Goal: Communication & Community: Participate in discussion

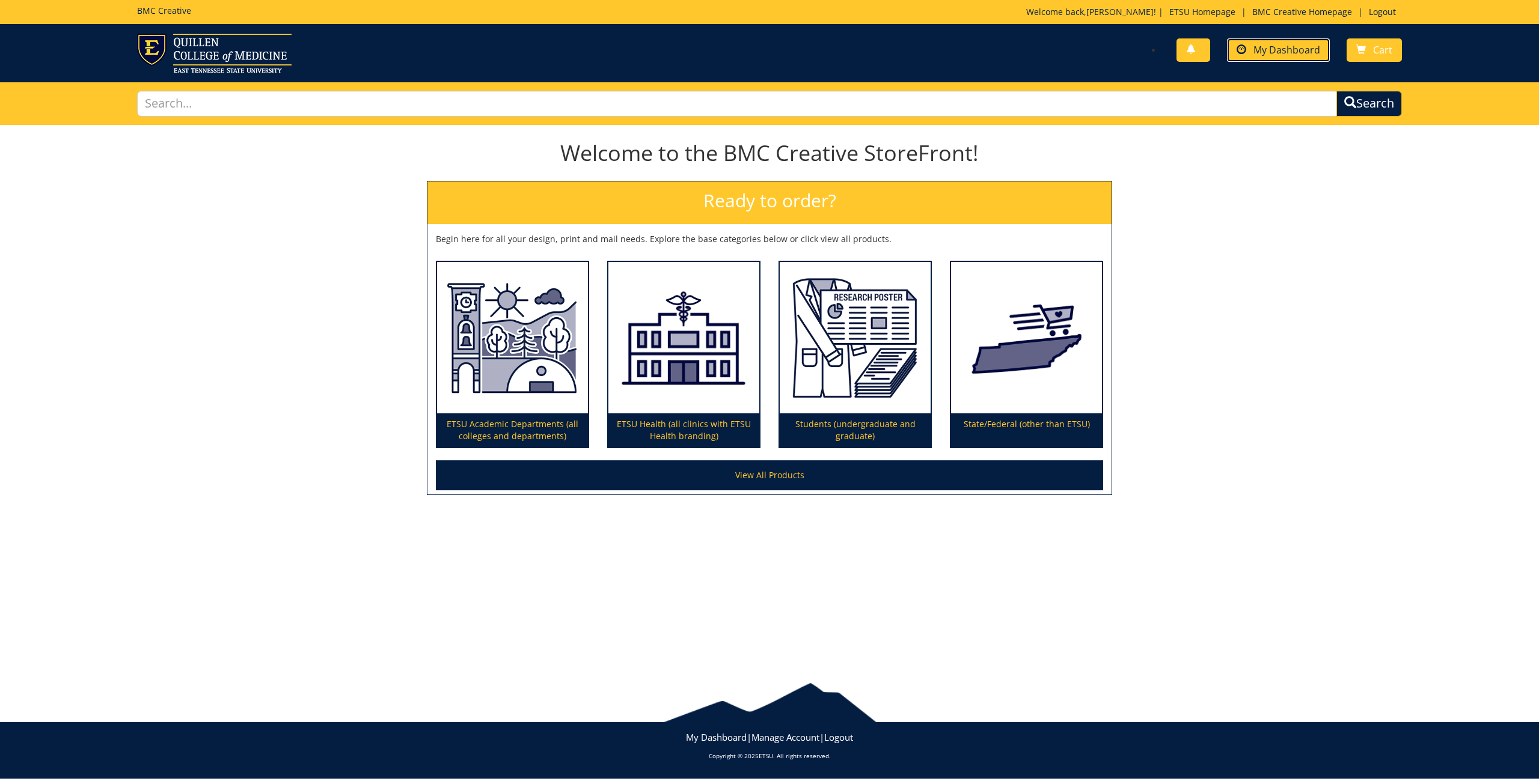
click at [1284, 55] on span "My Dashboard" at bounding box center [1286, 50] width 67 height 14
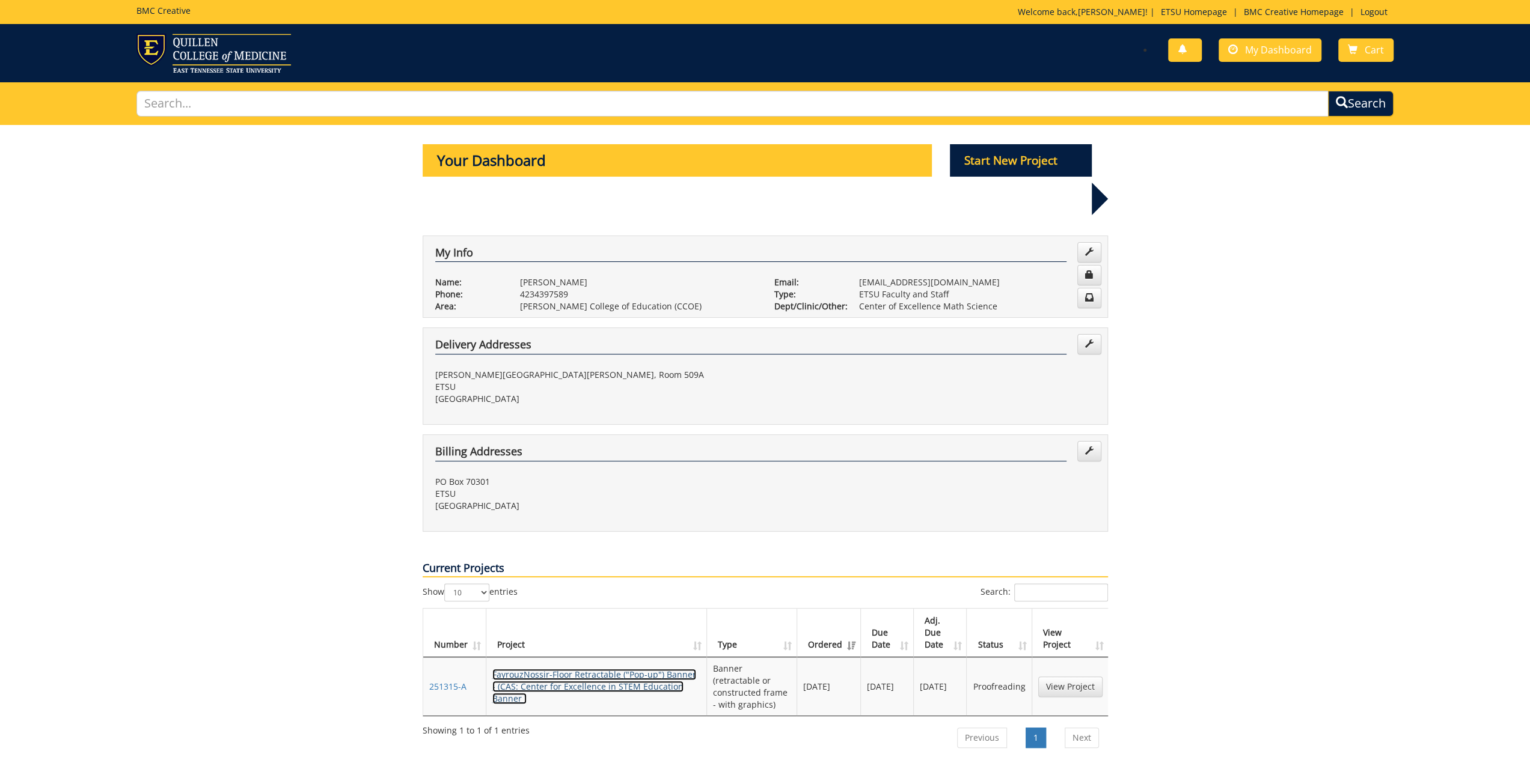
click at [638, 669] on link "FayrouzNossir-Floor Retractable ("Pop-up") Banner - (CAS: Center for Excellence…" at bounding box center [594, 686] width 204 height 35
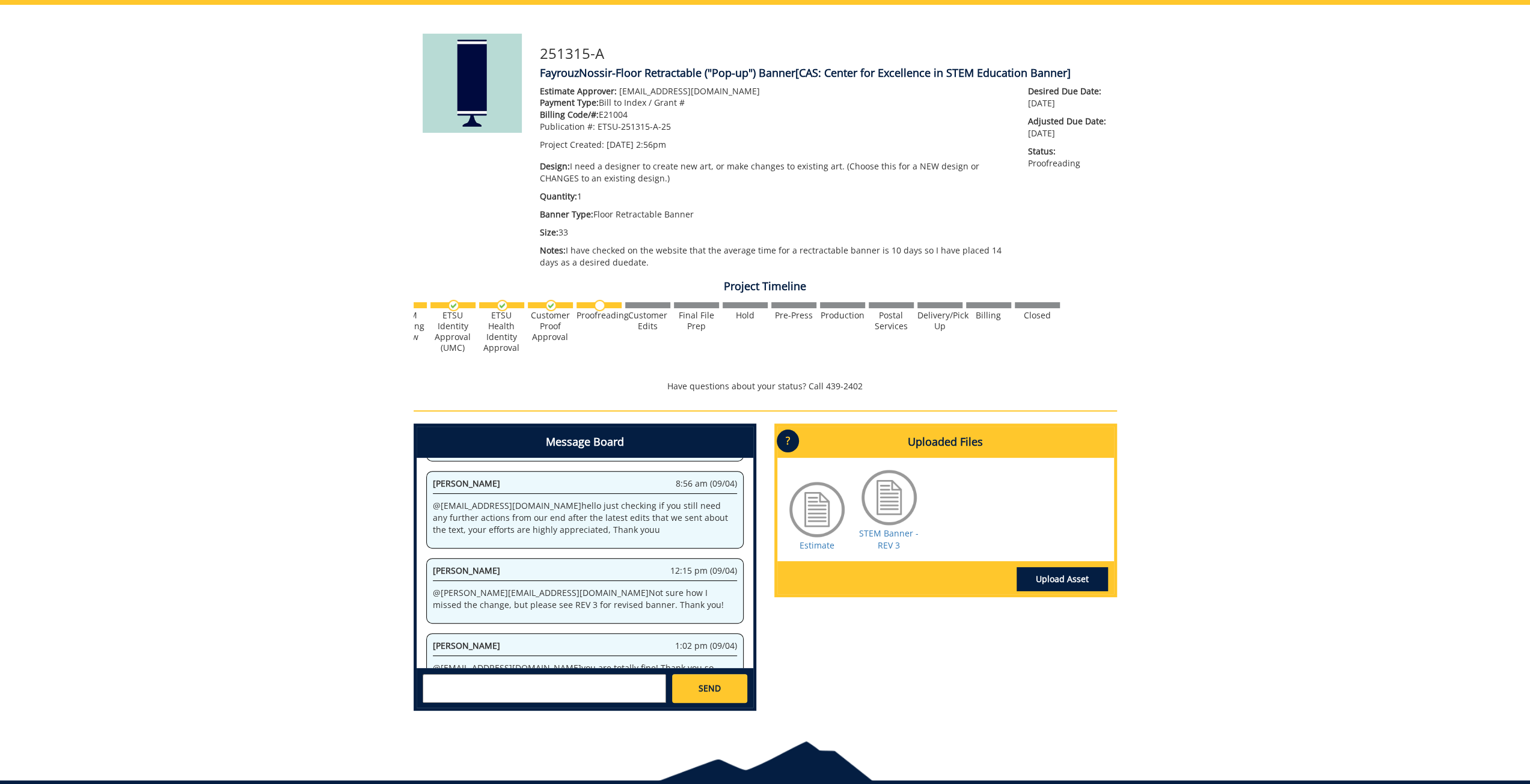
scroll to position [172, 0]
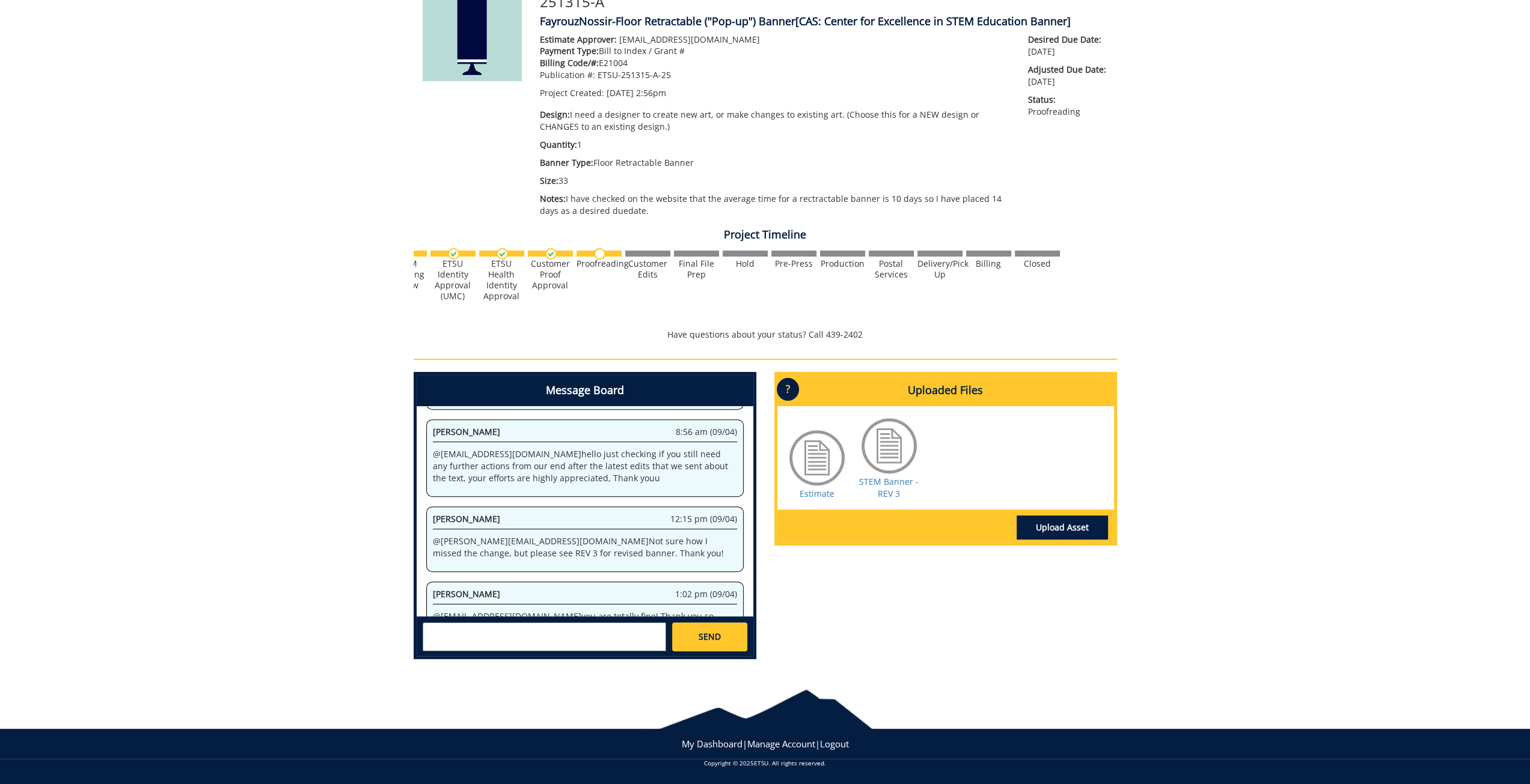
click at [521, 637] on textarea at bounding box center [544, 636] width 244 height 28
type textarea "Yes! Looks good to me. Thanks, all."
click at [732, 644] on link "SEND" at bounding box center [709, 636] width 74 height 28
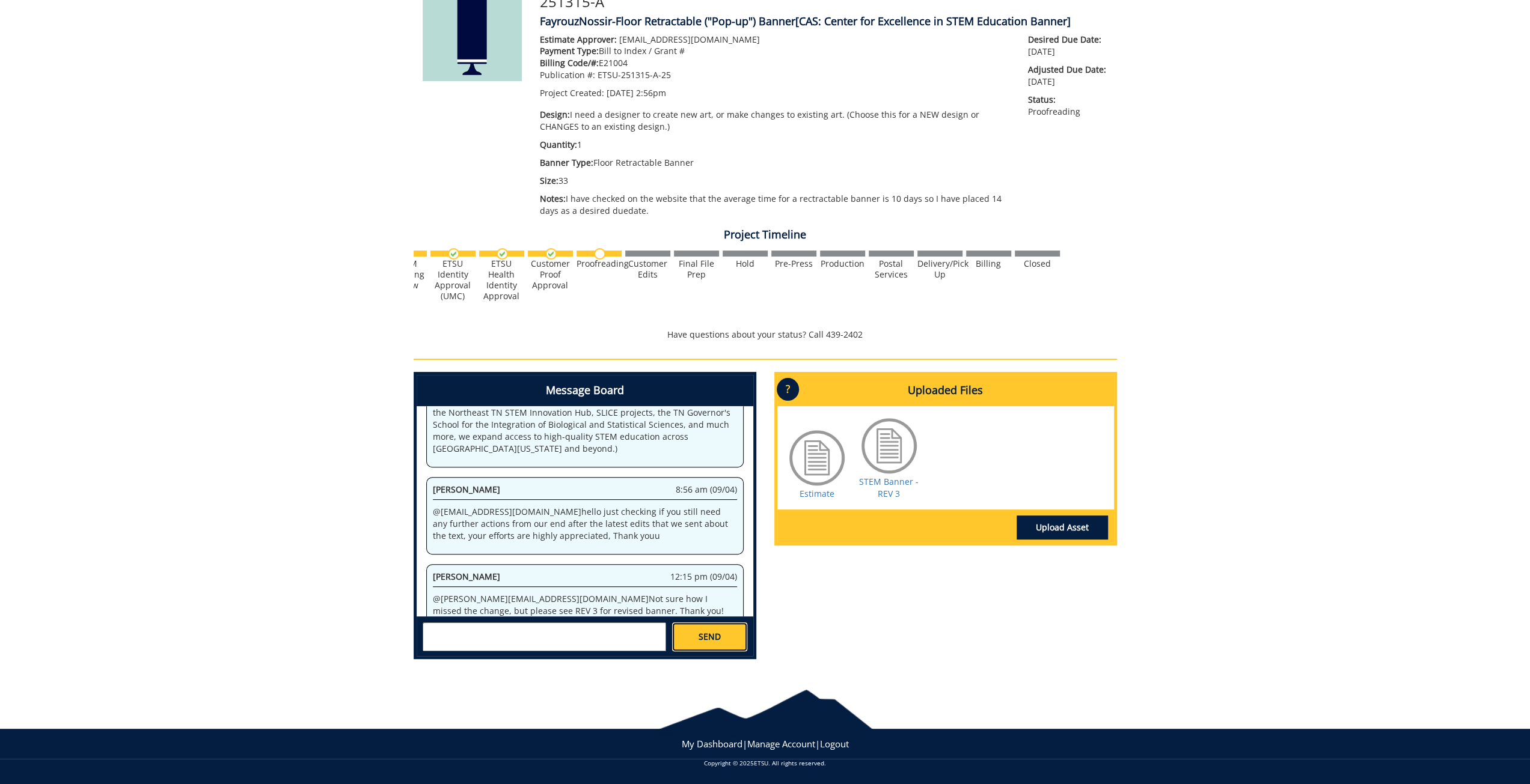
scroll to position [2439, 0]
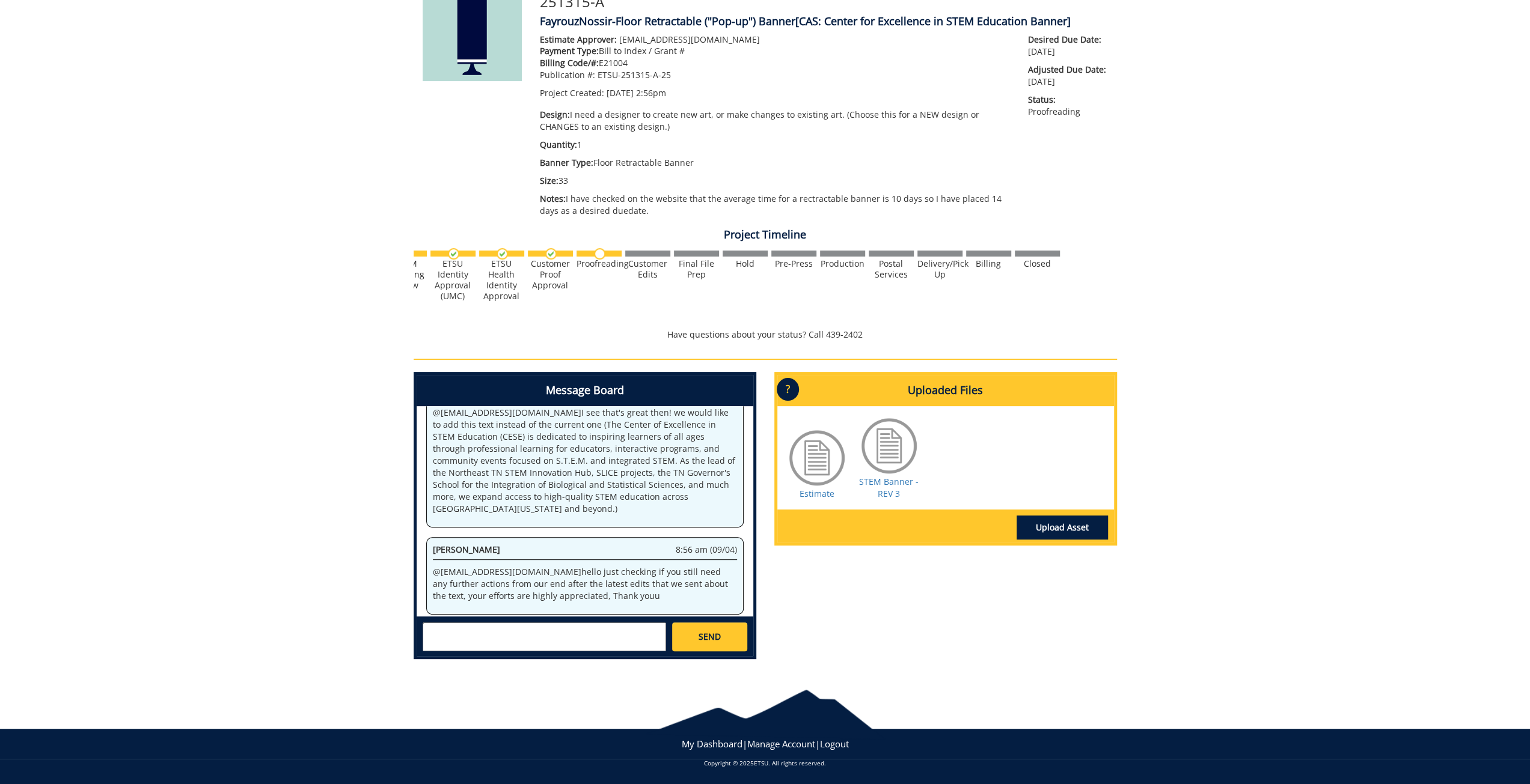
click at [459, 631] on span "[PERSON_NAME]" at bounding box center [466, 637] width 68 height 12
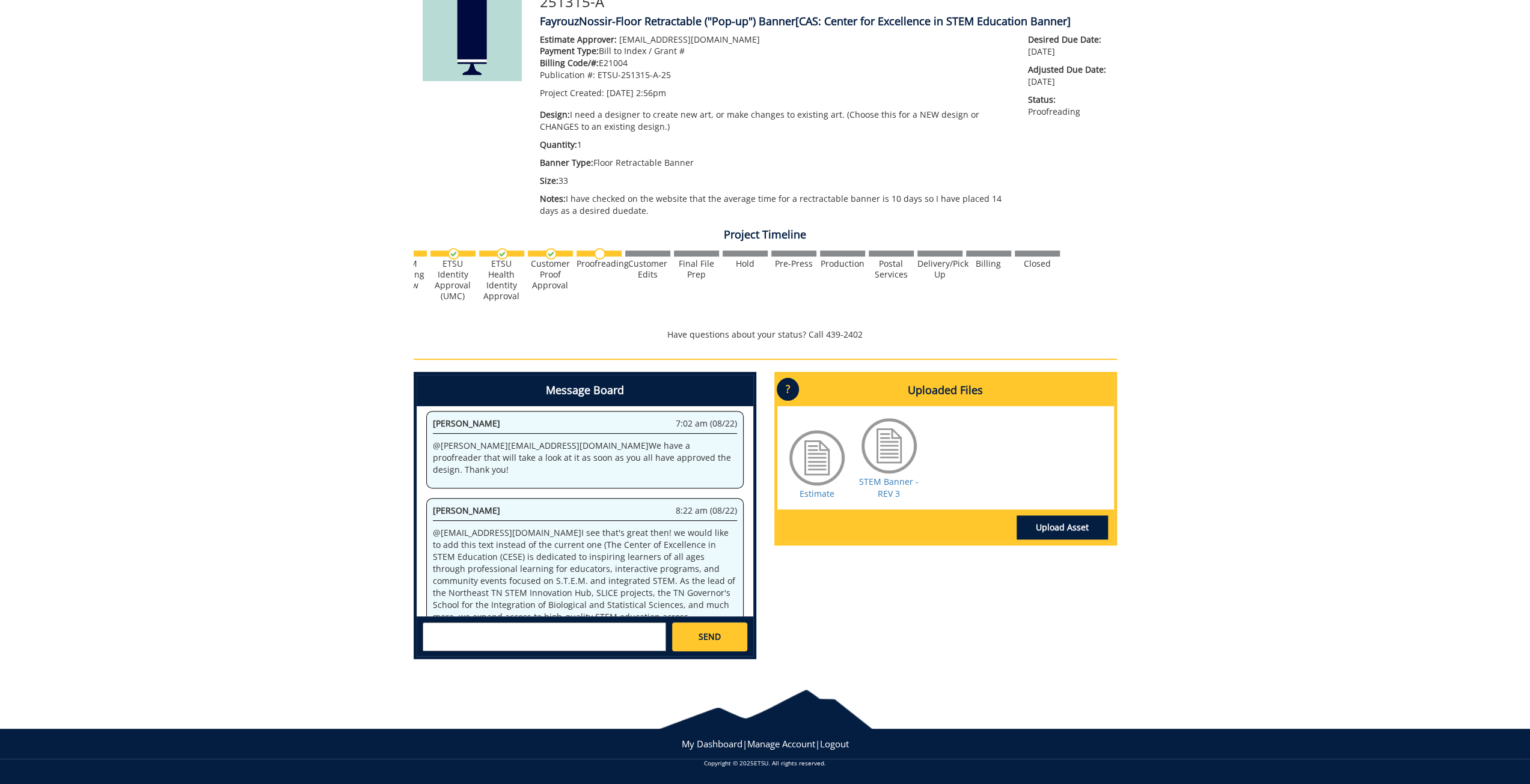
scroll to position [2198, 0]
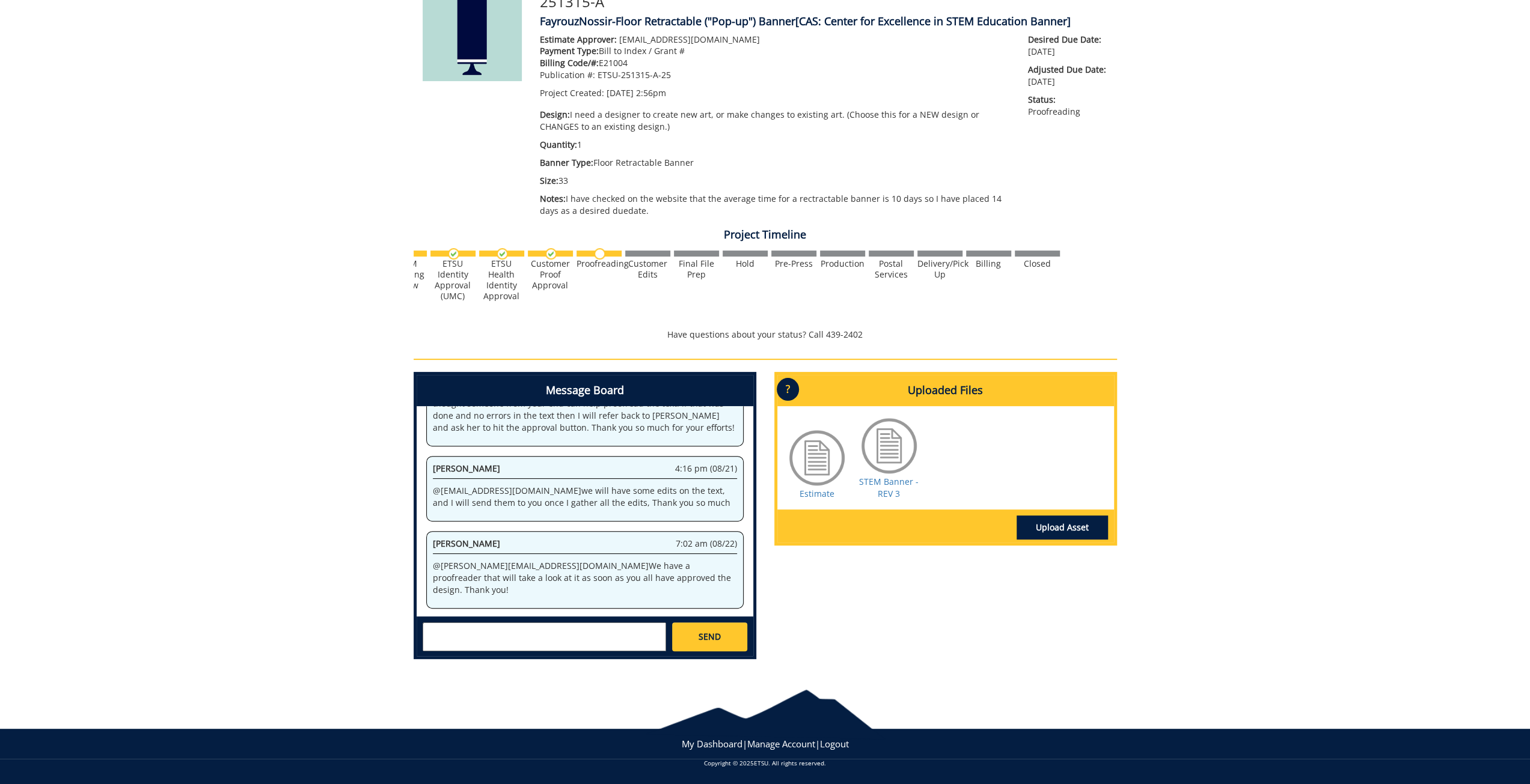
drag, startPoint x: 510, startPoint y: 529, endPoint x: 420, endPoint y: 526, distance: 90.0
click at [420, 526] on div "System 2:56 pm (02/06) Welcome to the Project Messenger. All messages will appe…" at bounding box center [585, 511] width 337 height 210
copy p "@ [EMAIL_ADDRESS][DOMAIN_NAME]"
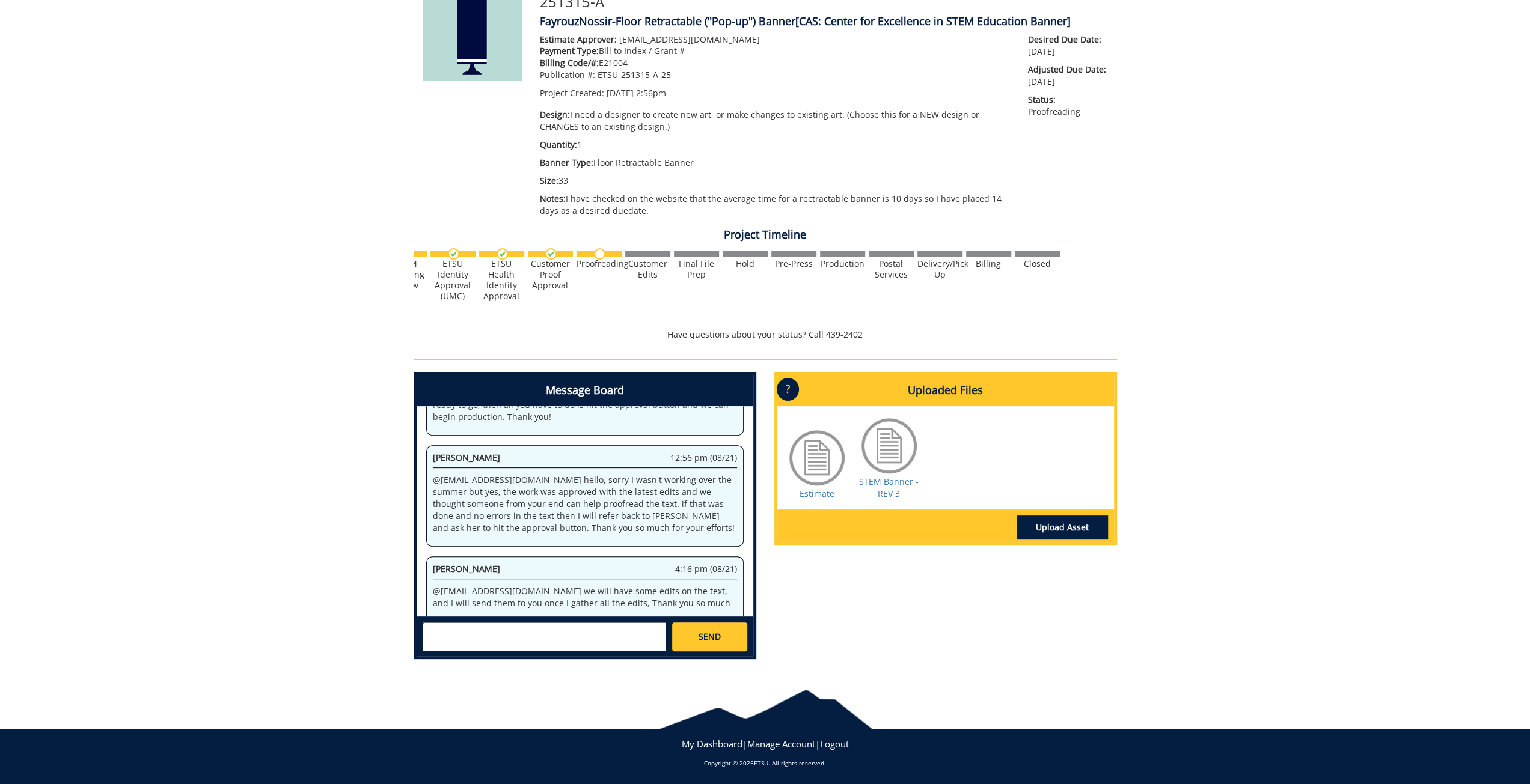
scroll to position [8259, 0]
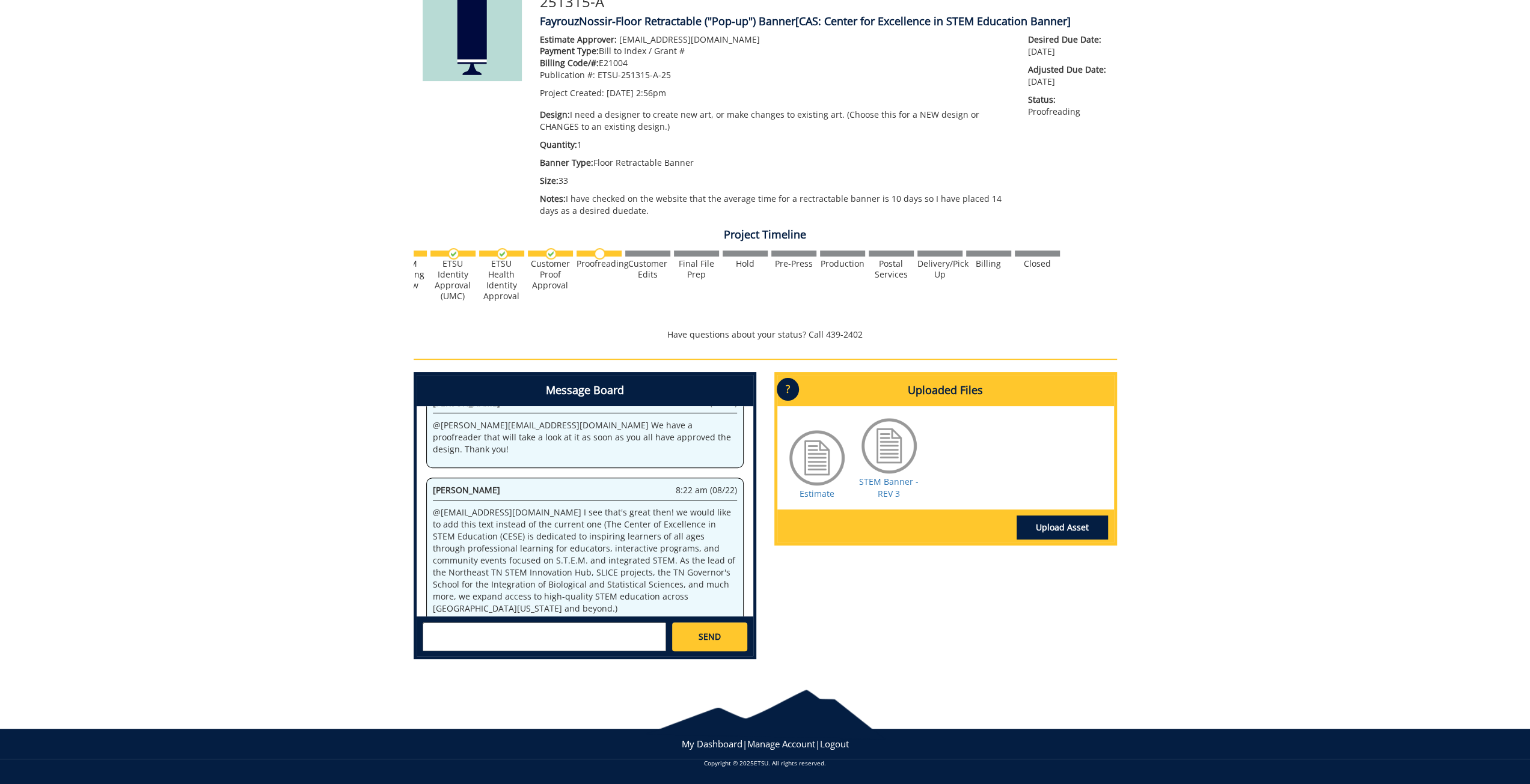
click at [536, 630] on textarea at bounding box center [544, 636] width 244 height 28
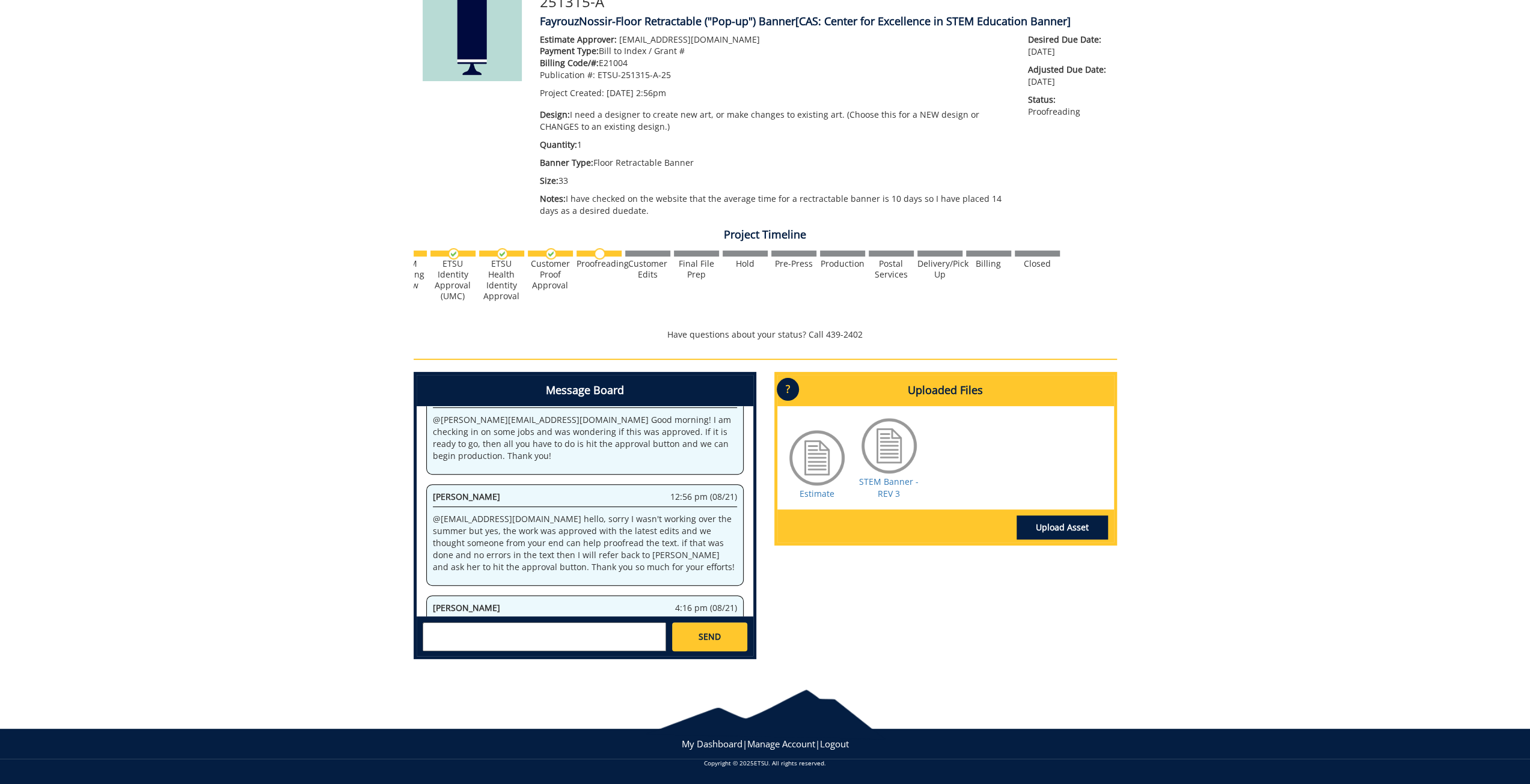
paste textarea "@[EMAIL_ADDRESS][DOMAIN_NAME]"
click at [536, 646] on small "[EMAIL_ADDRESS][DOMAIN_NAME]" at bounding box center [568, 647] width 119 height 10
click at [630, 628] on textarea "@aresam@etsu.edu - not sure if I need to tag you in this message? Thanks." at bounding box center [544, 636] width 244 height 28
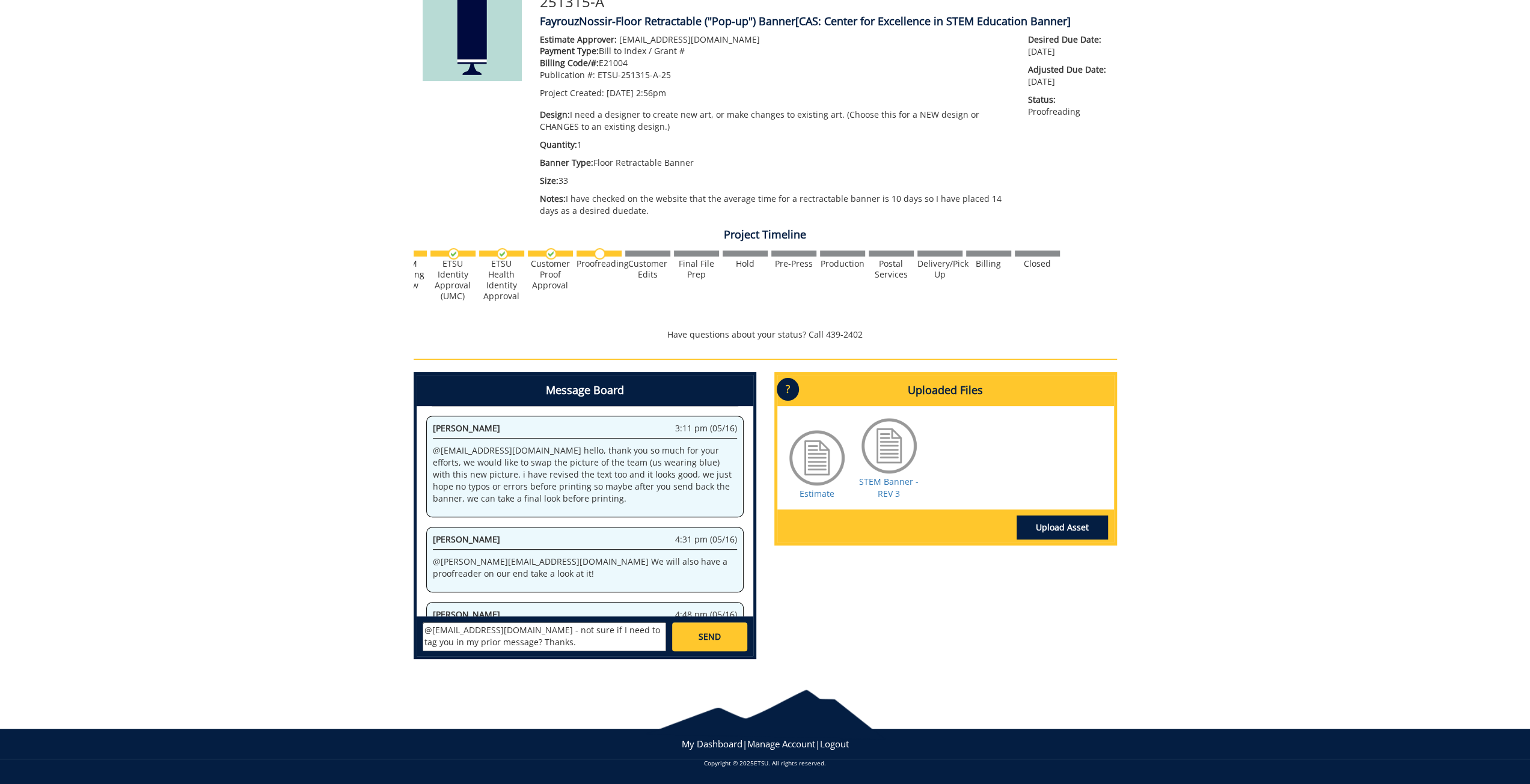
type textarea "@[EMAIL_ADDRESS][DOMAIN_NAME] - not sure if I need to tag you in my prior messa…"
click at [716, 634] on span "SEND" at bounding box center [710, 637] width 23 height 12
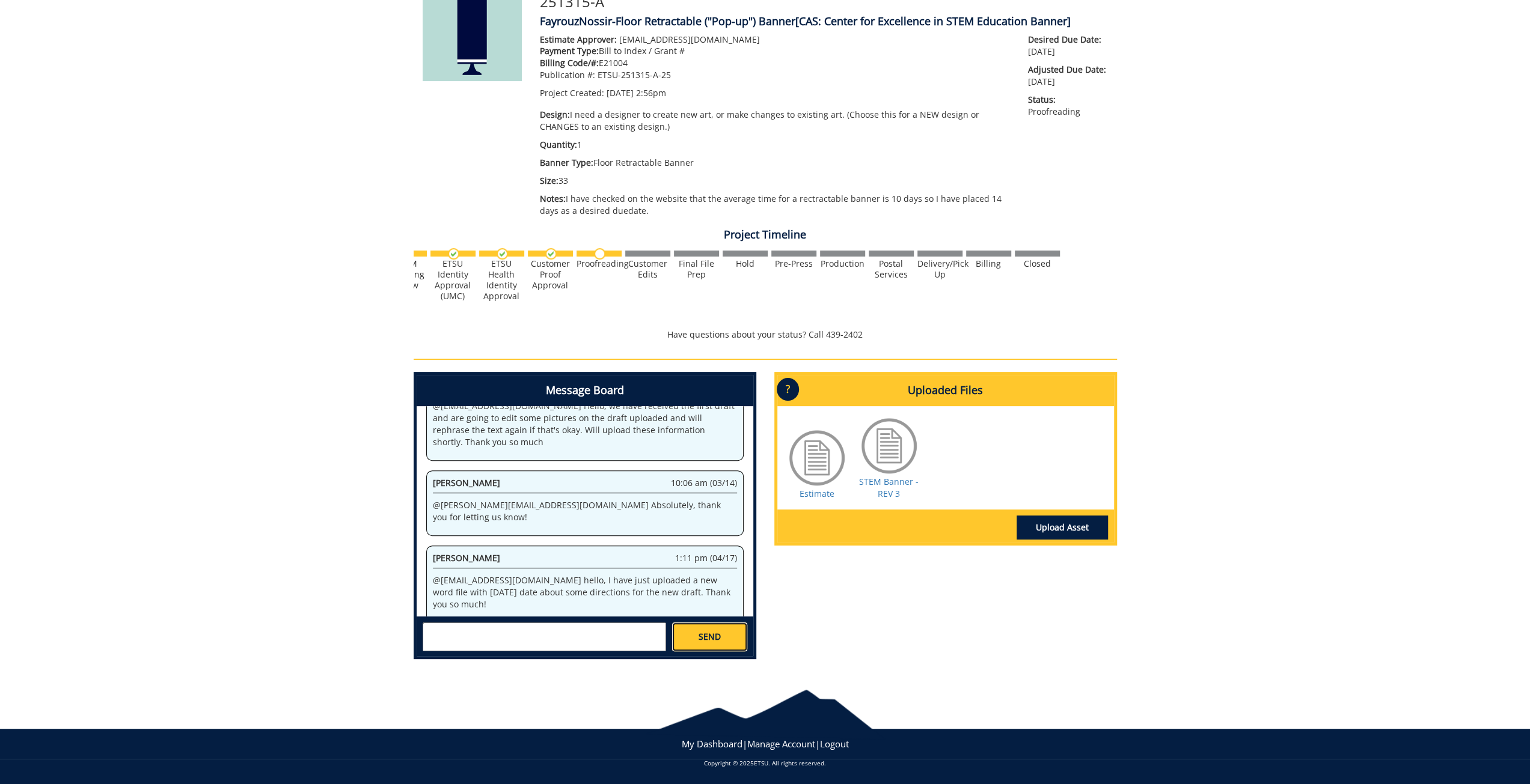
scroll to position [93788, 0]
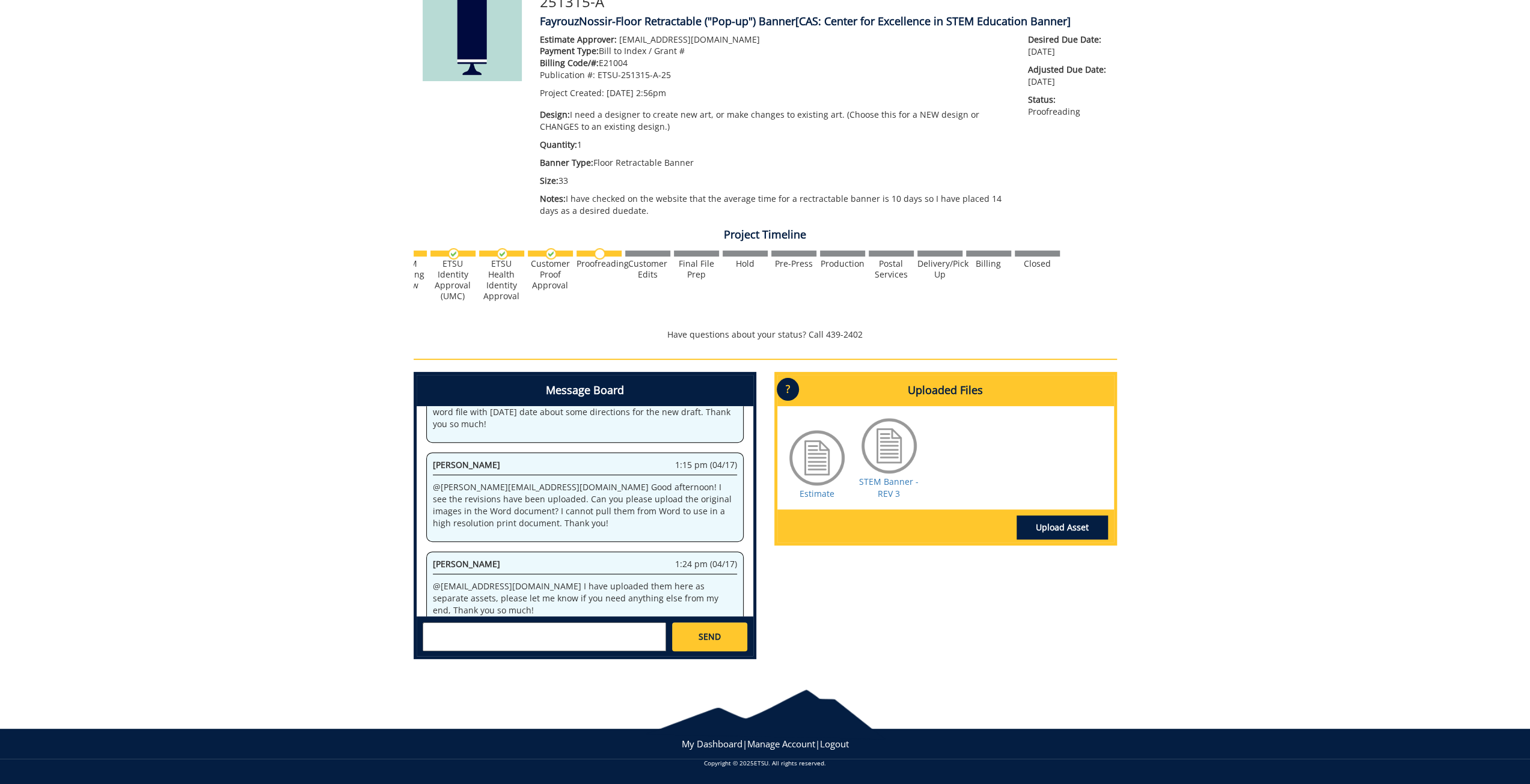
click at [1079, 644] on div "Message Board System 2:56 pm (02/06) Welcome to the Project Messenger. All mess…" at bounding box center [765, 520] width 721 height 297
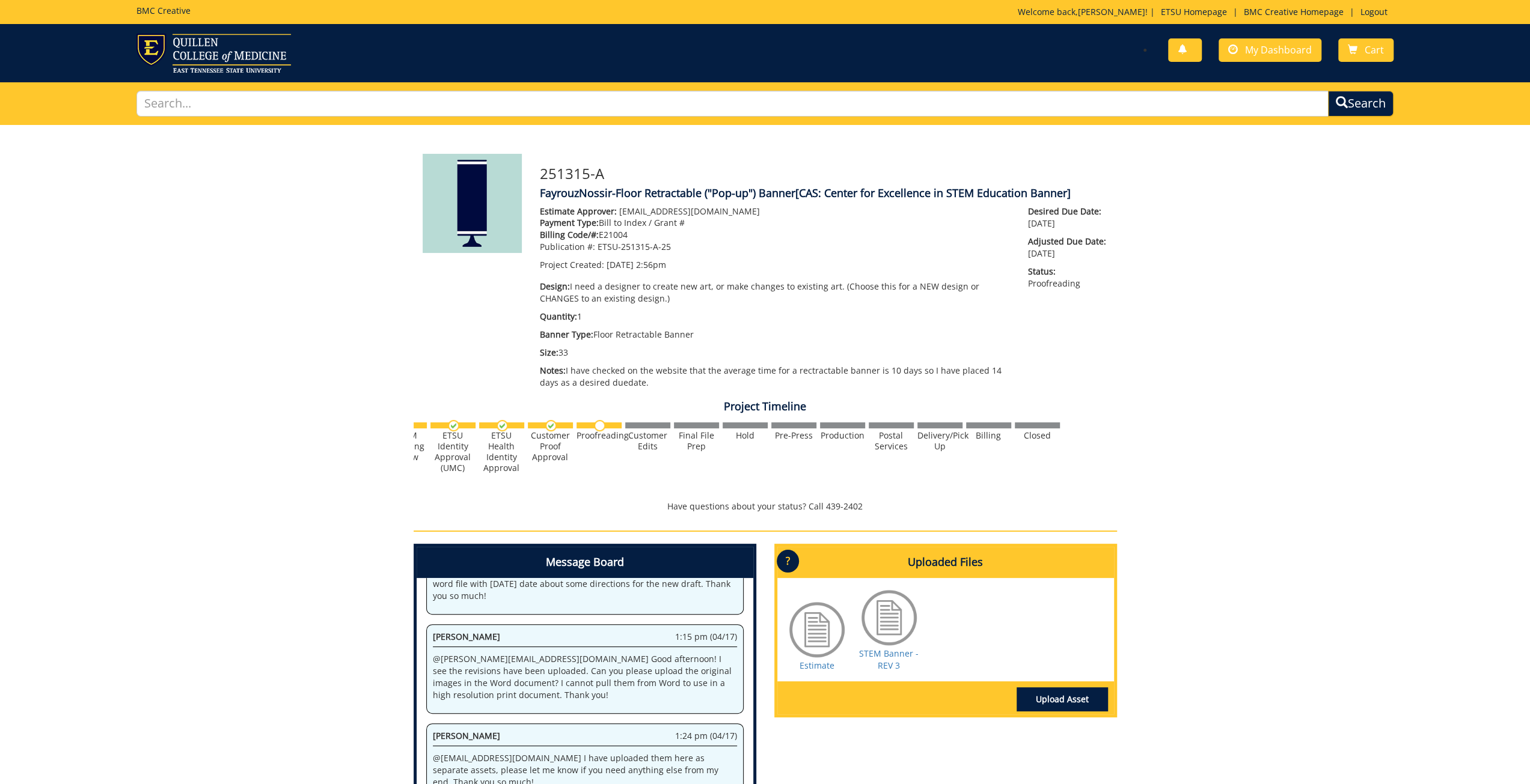
click at [606, 431] on div "Proofreading" at bounding box center [599, 436] width 45 height 11
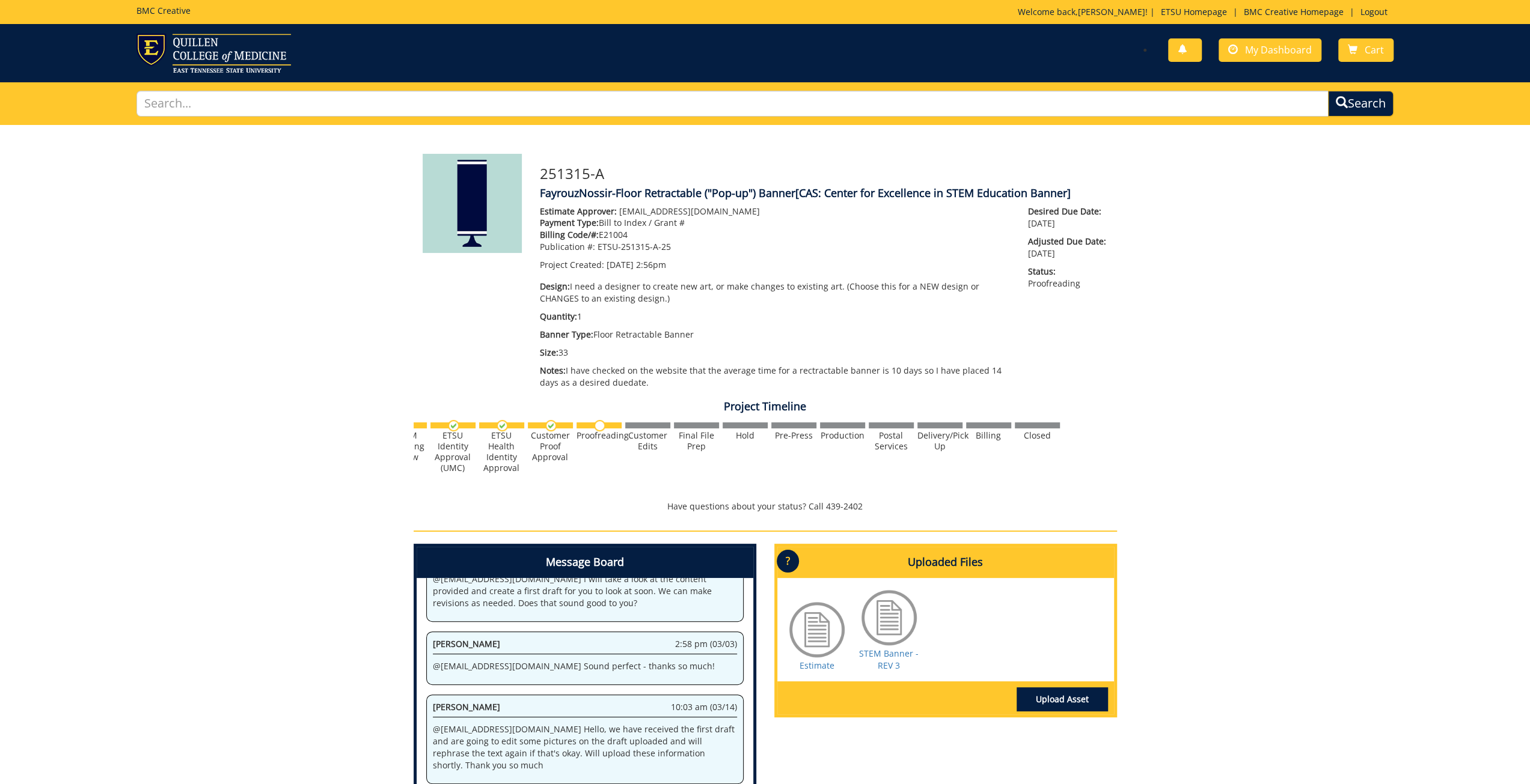
click at [598, 426] on img at bounding box center [600, 426] width 12 height 12
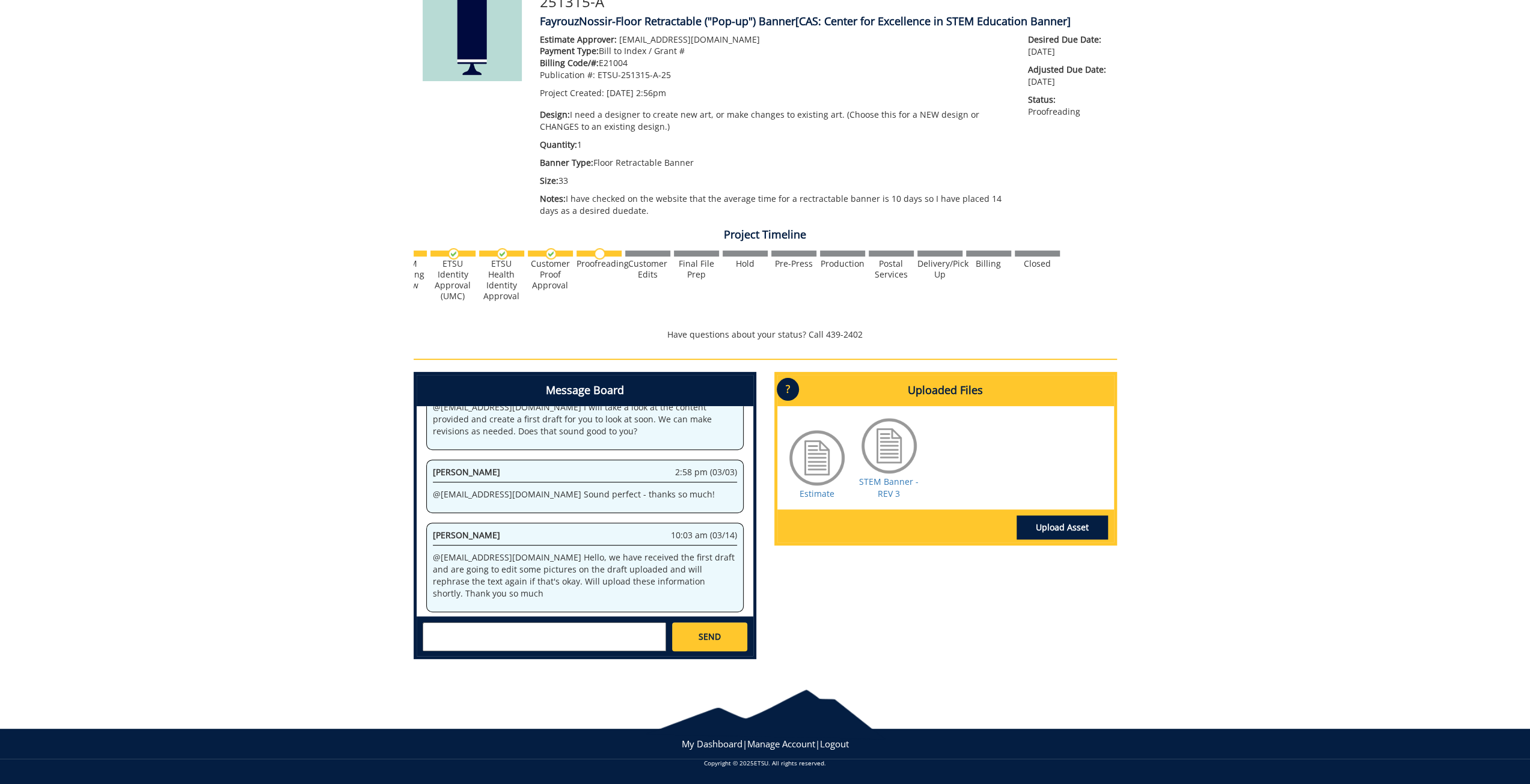
click at [517, 633] on textarea at bounding box center [544, 636] width 244 height 28
drag, startPoint x: 510, startPoint y: 592, endPoint x: 431, endPoint y: 588, distance: 79.1
copy p "@aresam@etsu.edu"
click at [449, 636] on textarea at bounding box center [544, 636] width 244 height 28
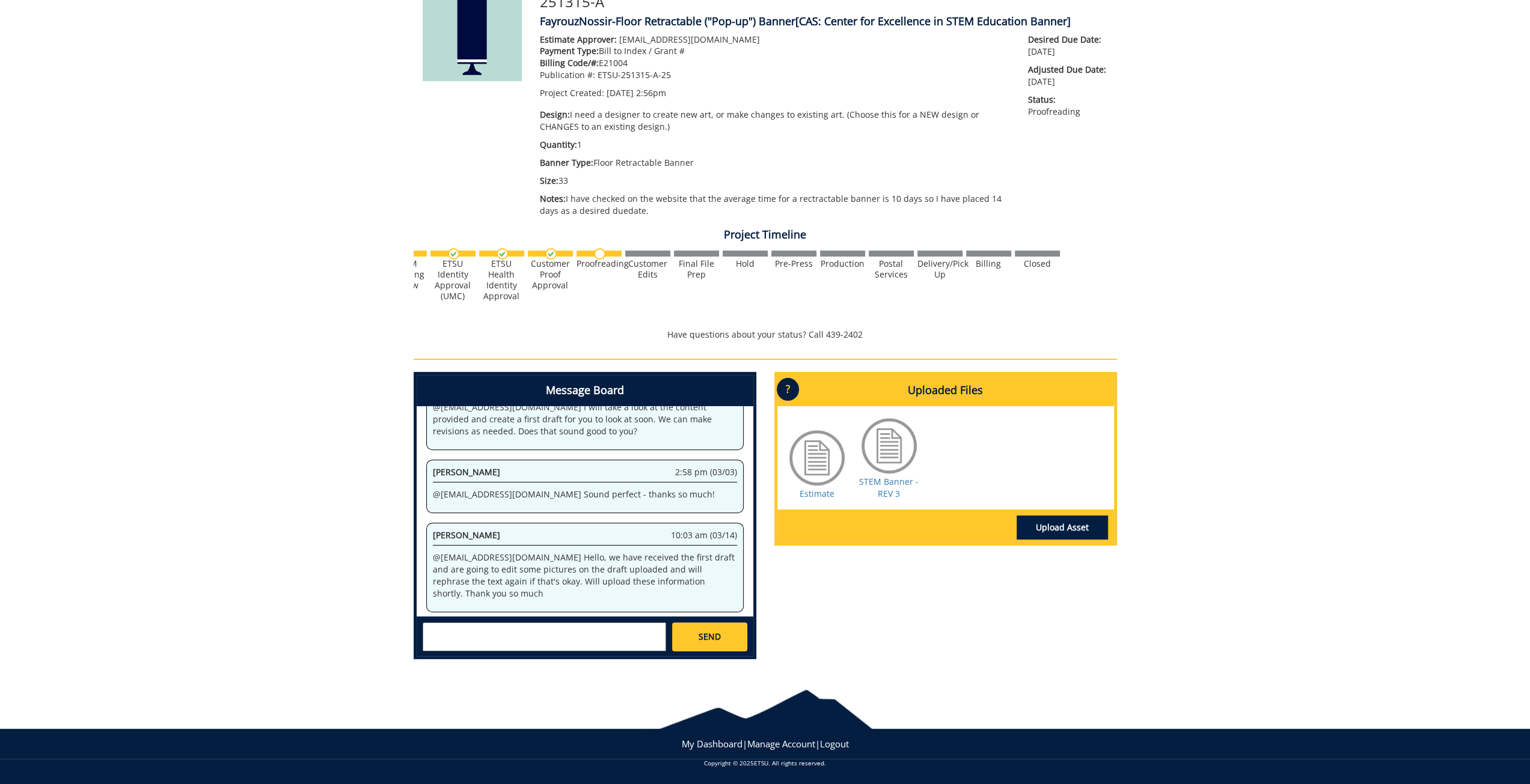
paste textarea "@aresam@etsu.edu"
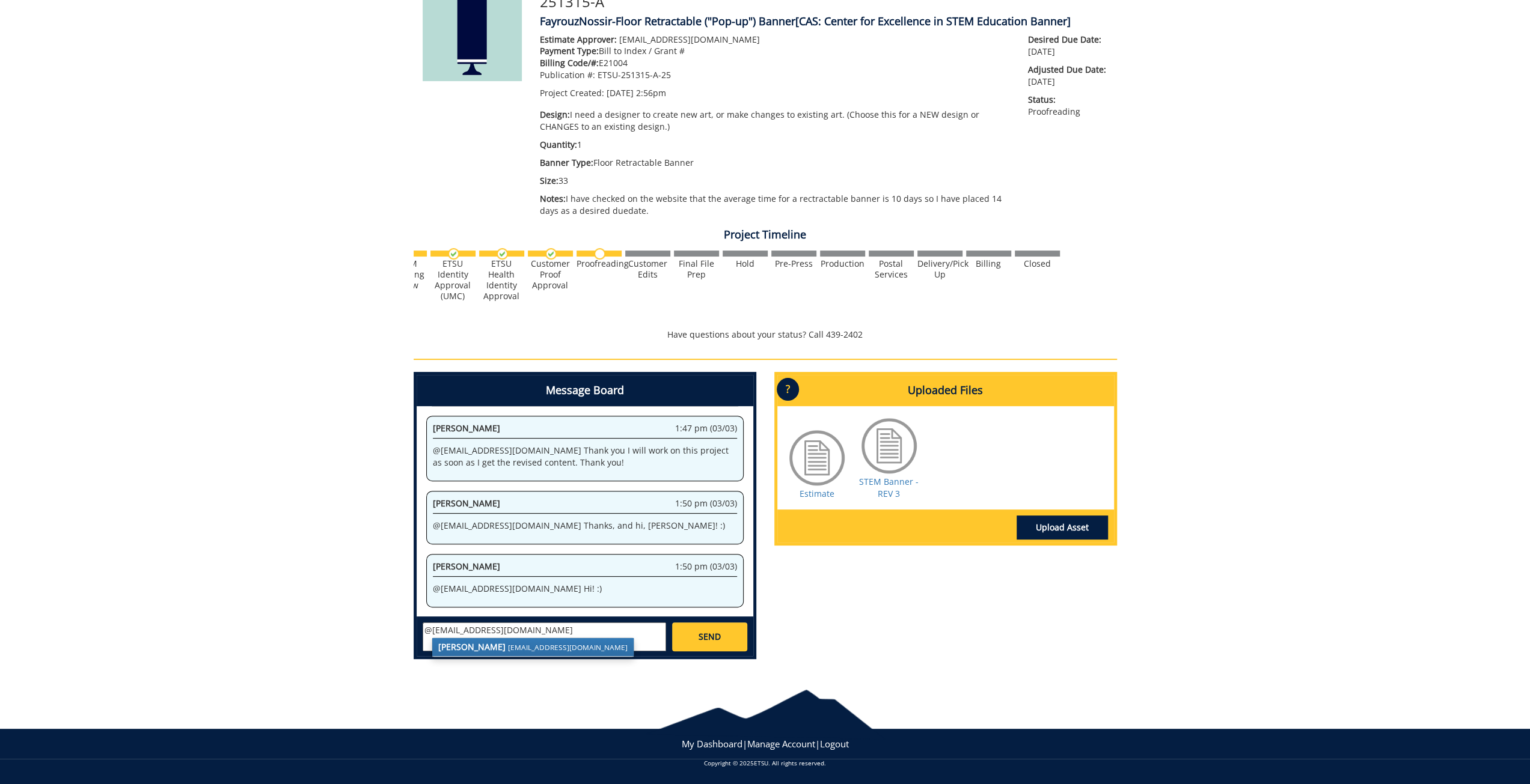
click at [466, 642] on strong "[PERSON_NAME]" at bounding box center [472, 647] width 68 height 12
type textarea "@[EMAIL_ADDRESS][DOMAIN_NAME] - and I don't see an approve button on my end?"
click at [739, 637] on link "SEND" at bounding box center [709, 636] width 74 height 28
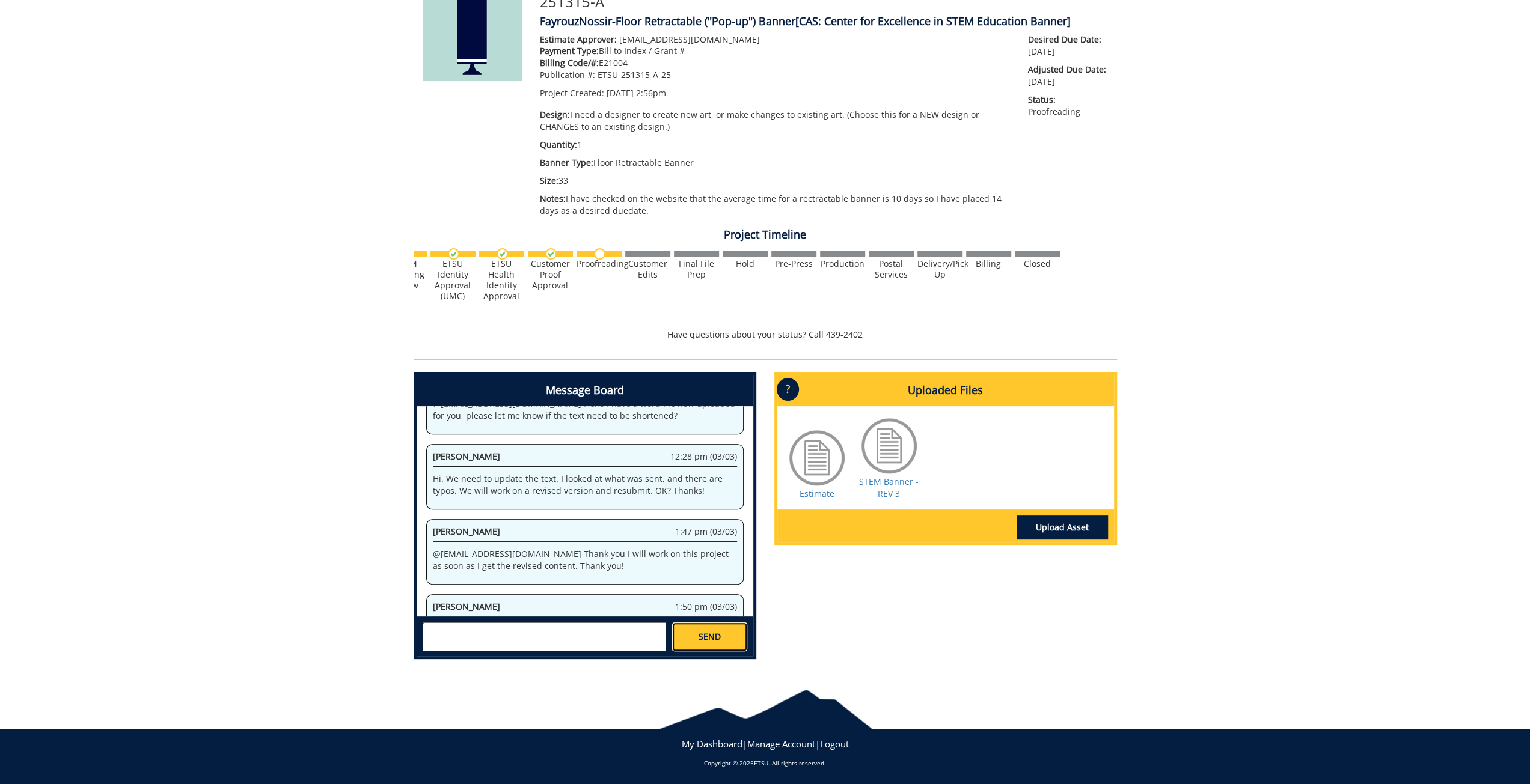
scroll to position [0, 0]
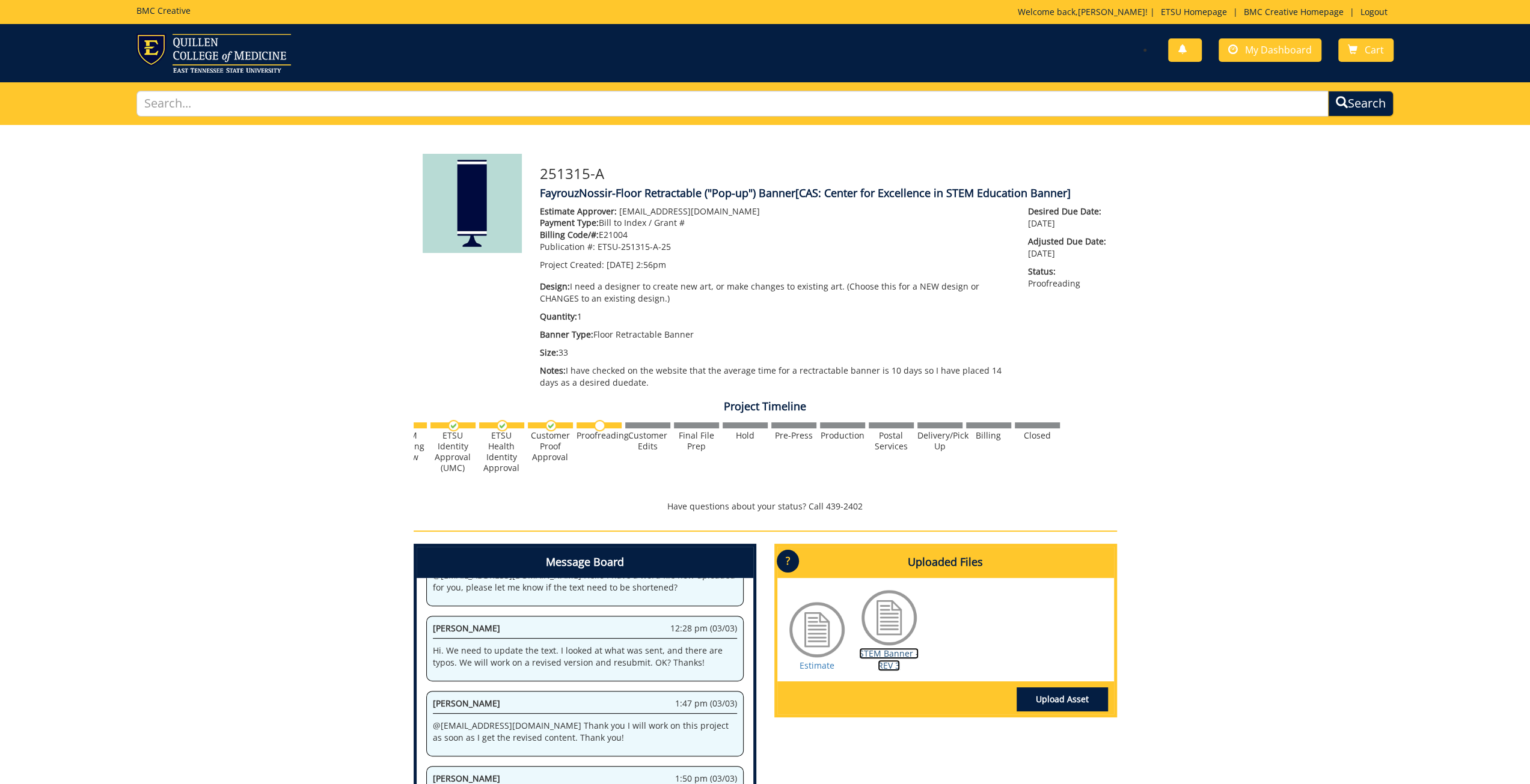
click at [887, 657] on link "STEM Banner - REV 3" at bounding box center [888, 660] width 60 height 23
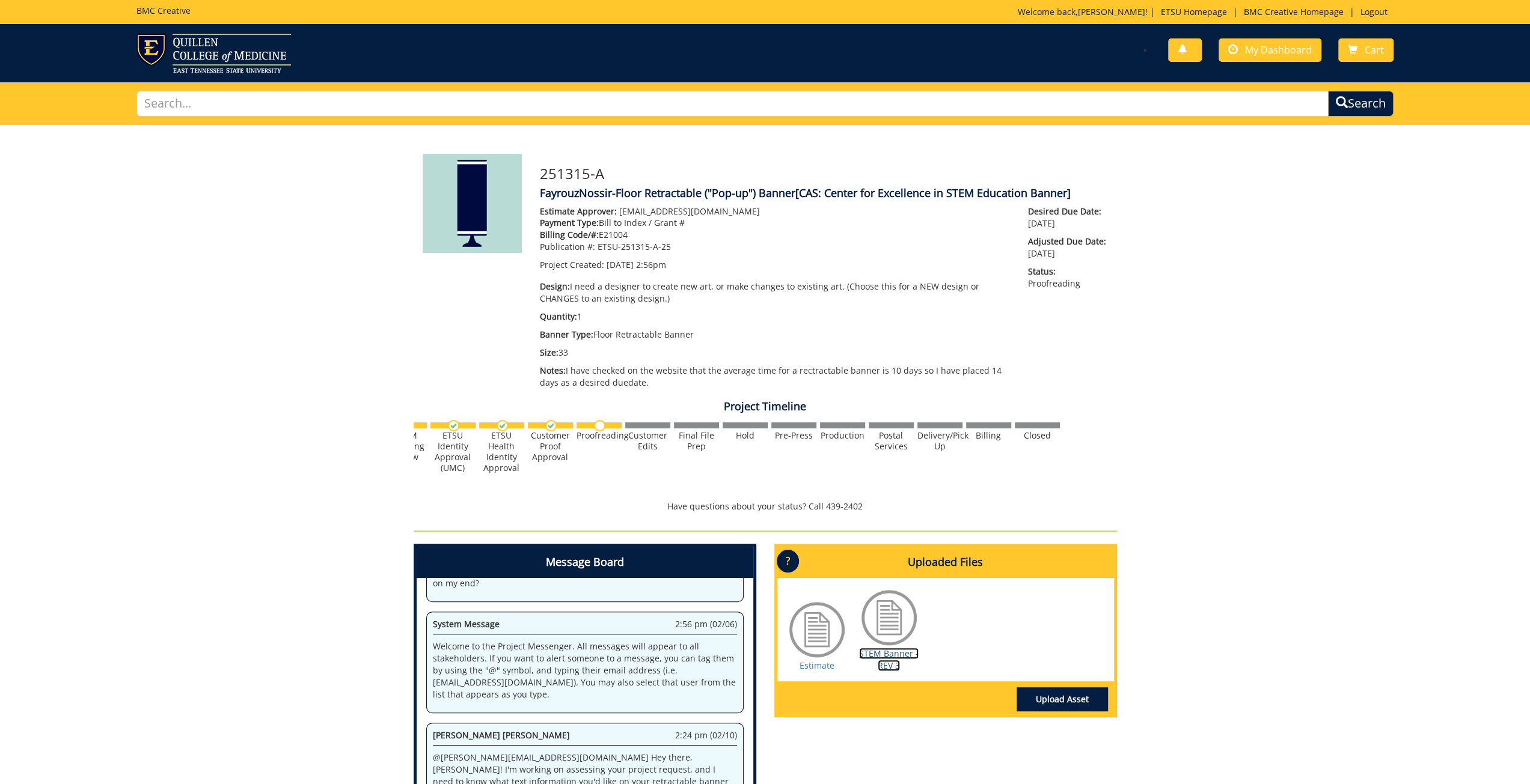
scroll to position [127572, 0]
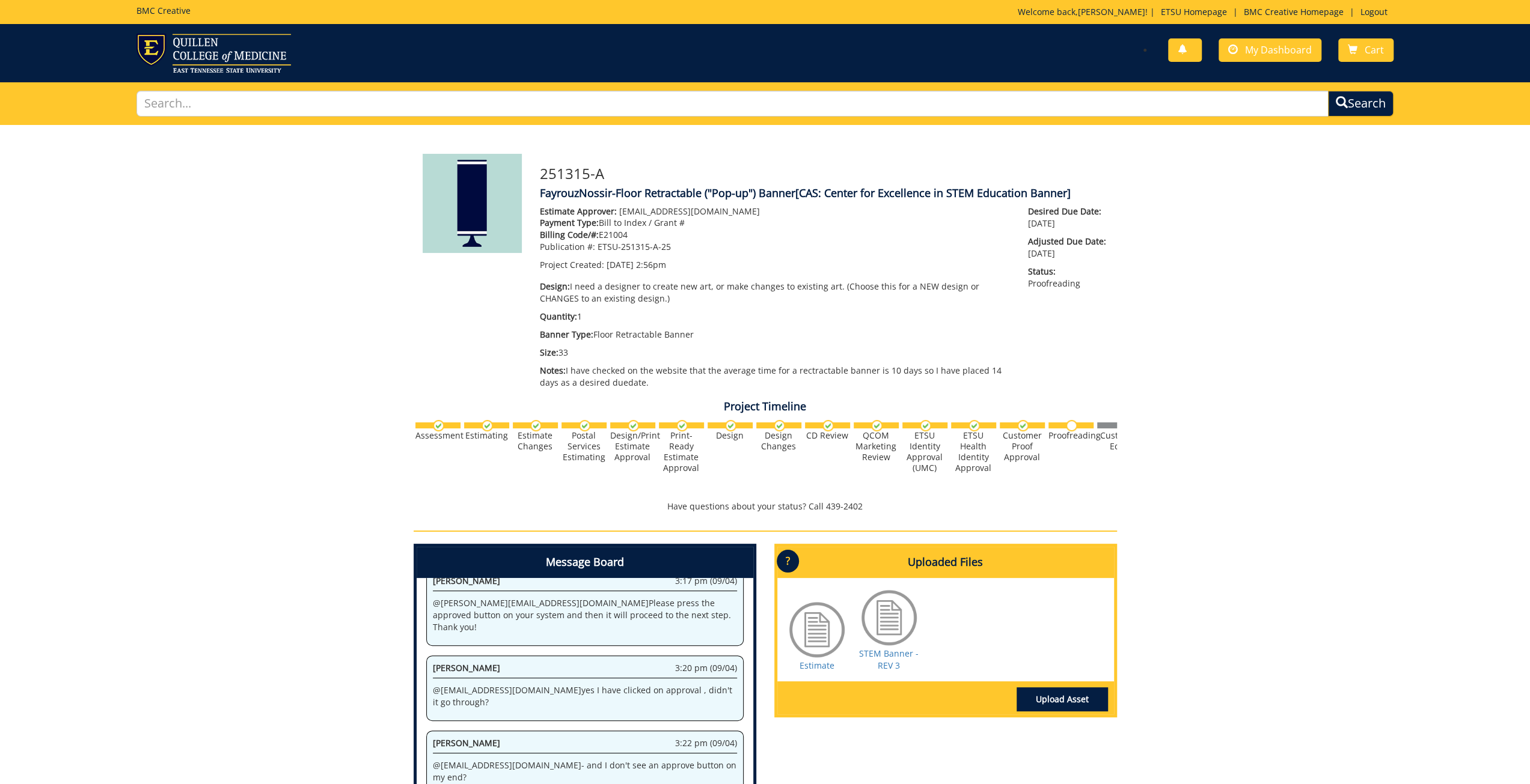
scroll to position [172, 0]
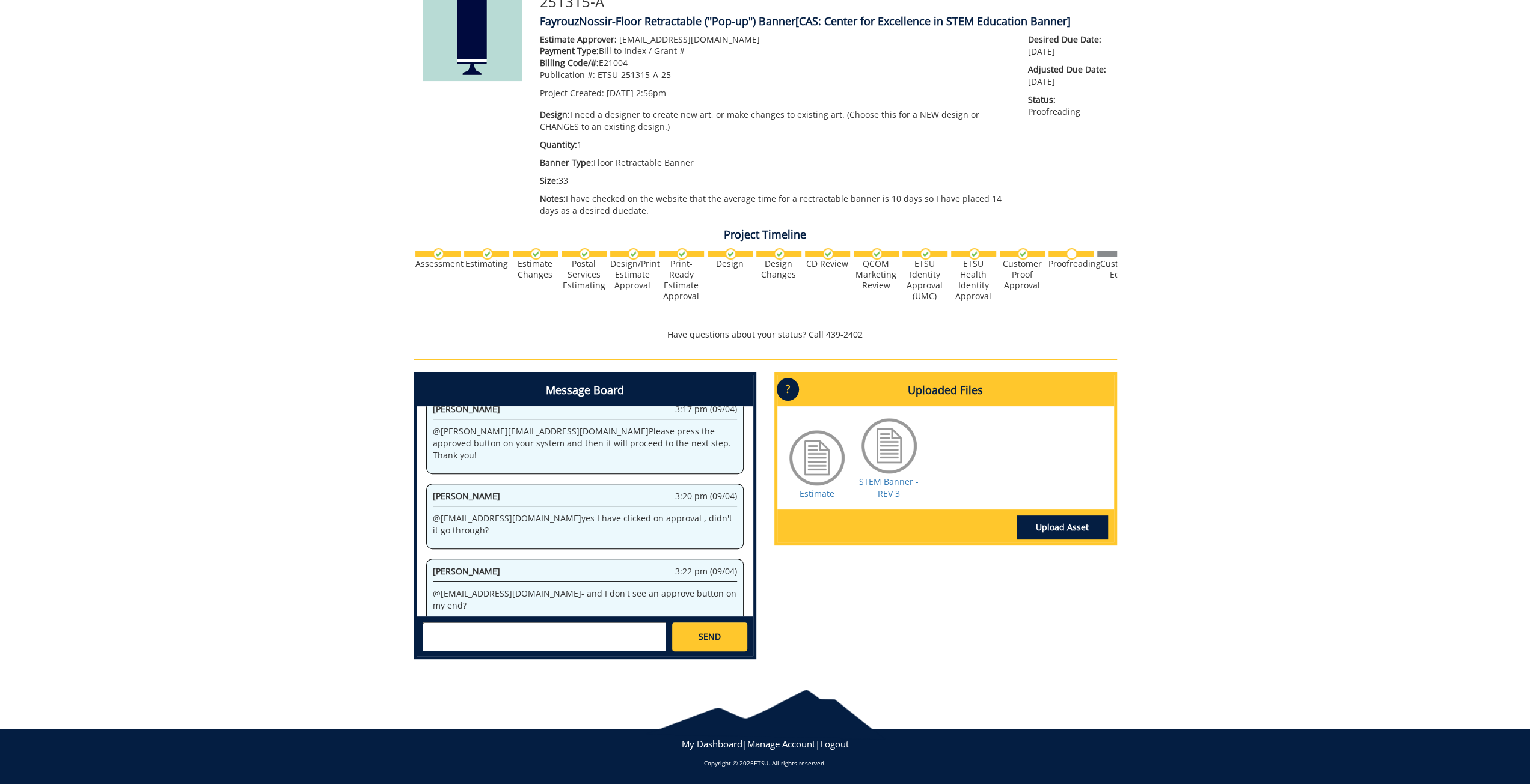
click at [578, 635] on textarea at bounding box center [544, 636] width 244 height 28
type textarea "Great!"
click at [706, 636] on span "SEND" at bounding box center [710, 637] width 23 height 12
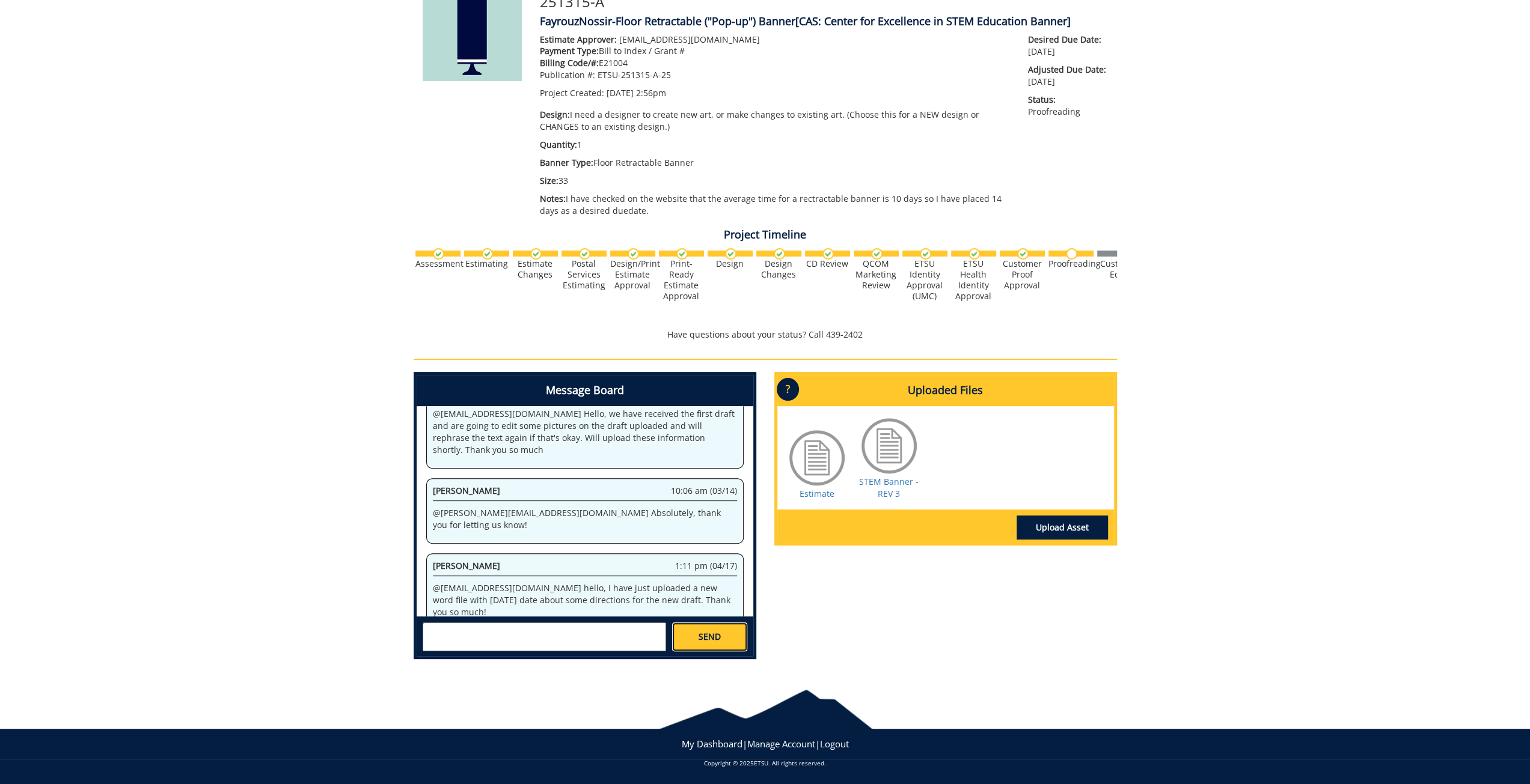
scroll to position [42771, 0]
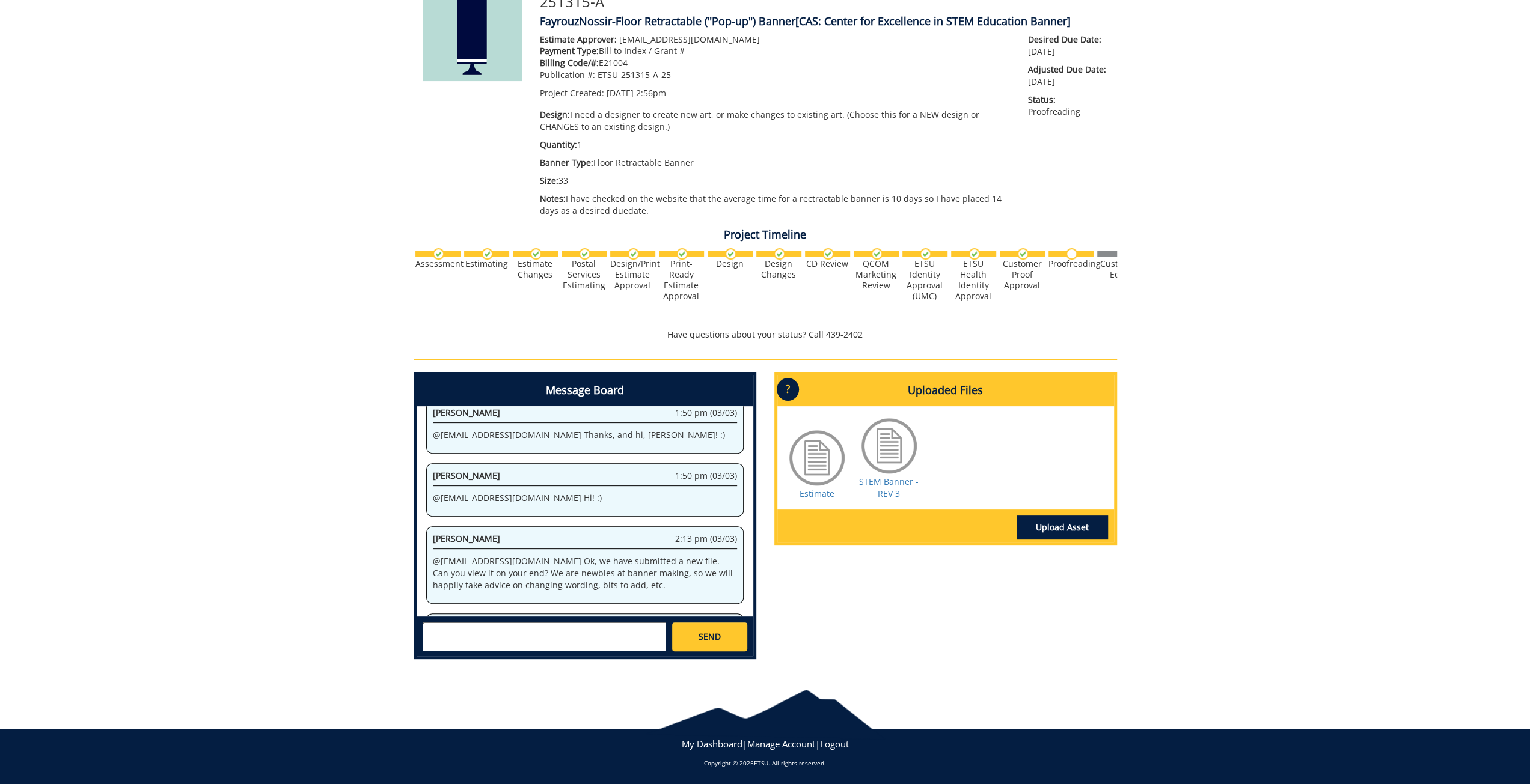
click at [811, 484] on div at bounding box center [816, 457] width 60 height 60
click at [821, 501] on div "Estimate STEM Banner - REV 3" at bounding box center [946, 458] width 337 height 104
click at [821, 493] on link "Estimate" at bounding box center [817, 494] width 35 height 12
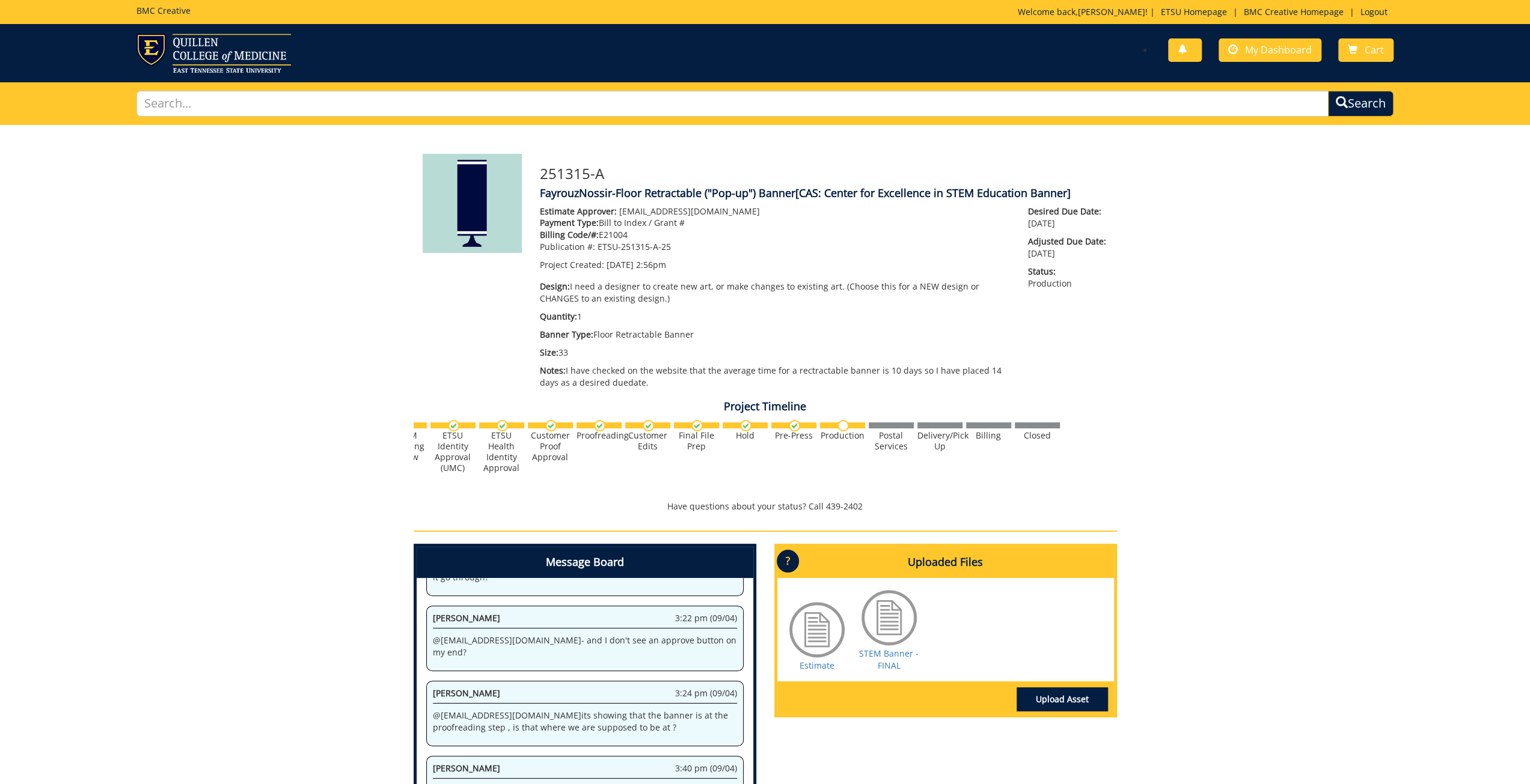
scroll to position [172, 0]
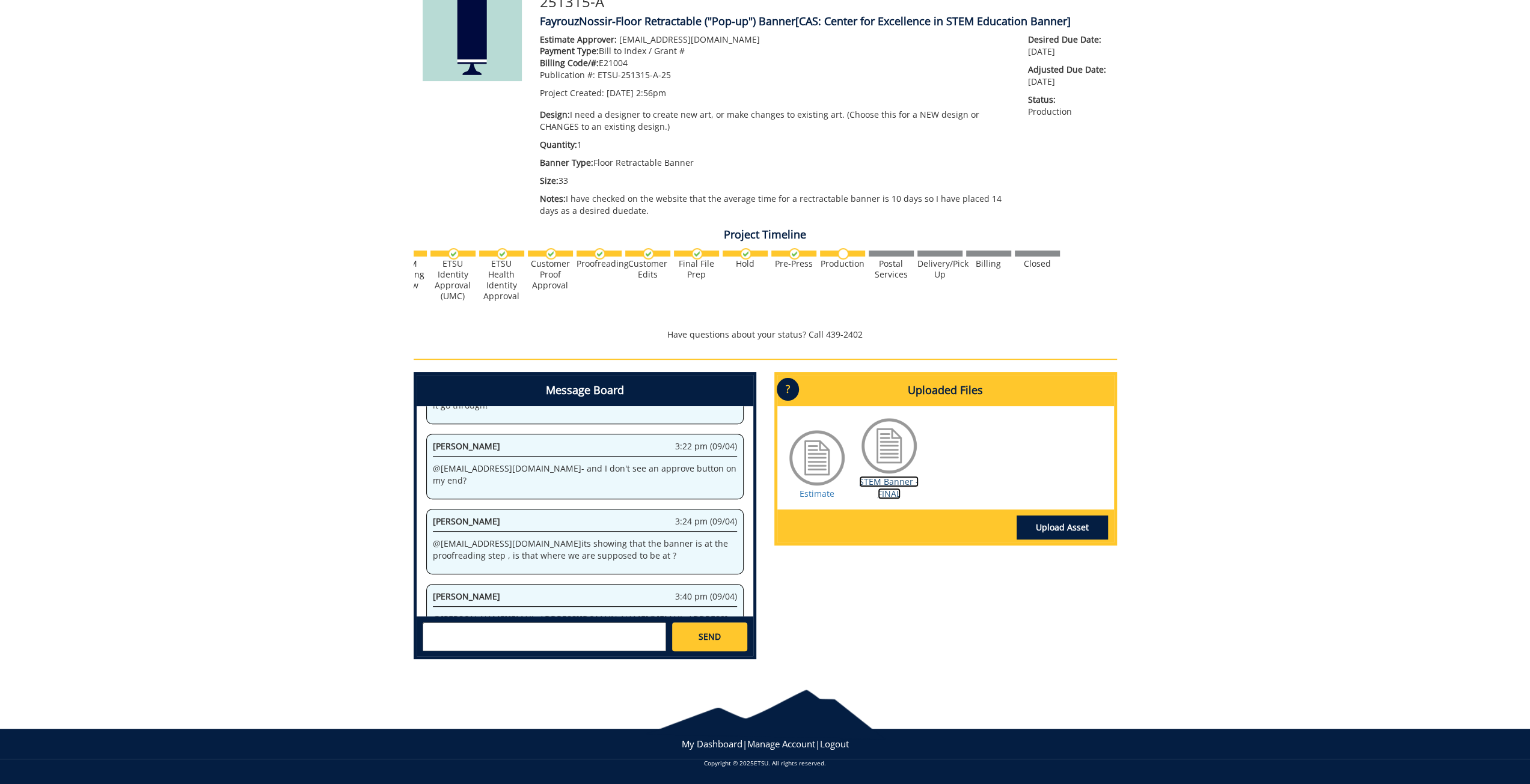
click at [882, 482] on link "STEM Banner - FINAL" at bounding box center [888, 487] width 60 height 23
click at [573, 640] on textarea at bounding box center [544, 636] width 244 height 28
drag, startPoint x: 511, startPoint y: 588, endPoint x: 430, endPoint y: 585, distance: 81.1
click at [430, 734] on div "Rebecca Lucas 3:43 pm (09/04) @ aresam@etsu.edu Hi Angelica, proof with one edi…" at bounding box center [584, 766] width 317 height 66
copy p "@ aresam@etsu.edu"
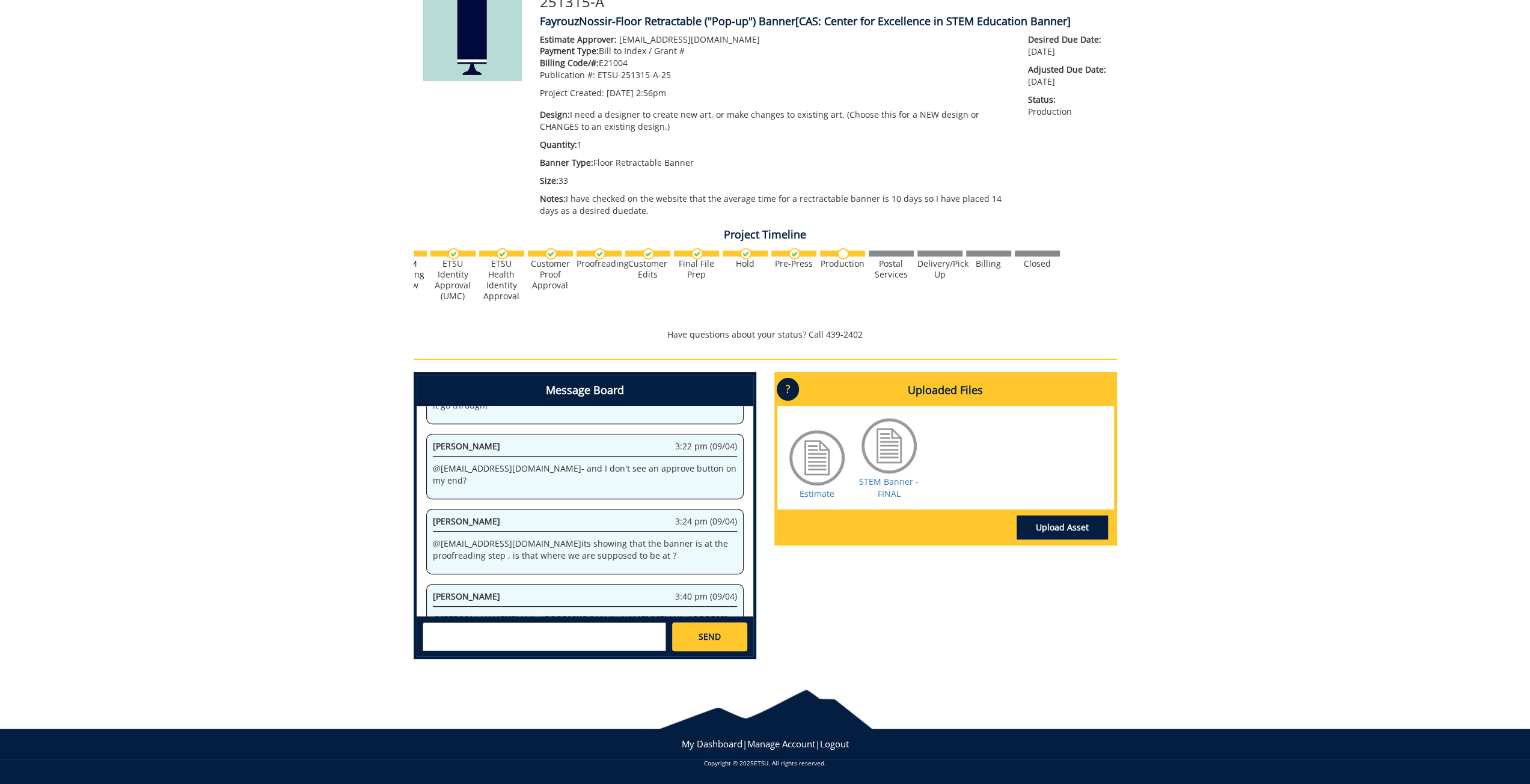
click at [488, 638] on textarea at bounding box center [544, 636] width 244 height 28
paste textarea "@aresam@etsu.edu"
click at [492, 641] on link "Angelica Ares aresam@etsu.edu" at bounding box center [533, 647] width 202 height 18
type textarea "@[EMAIL_ADDRESS][DOMAIN_NAME] - should read, "...interactive programs for stude…"
click at [705, 640] on span "SEND" at bounding box center [710, 637] width 23 height 12
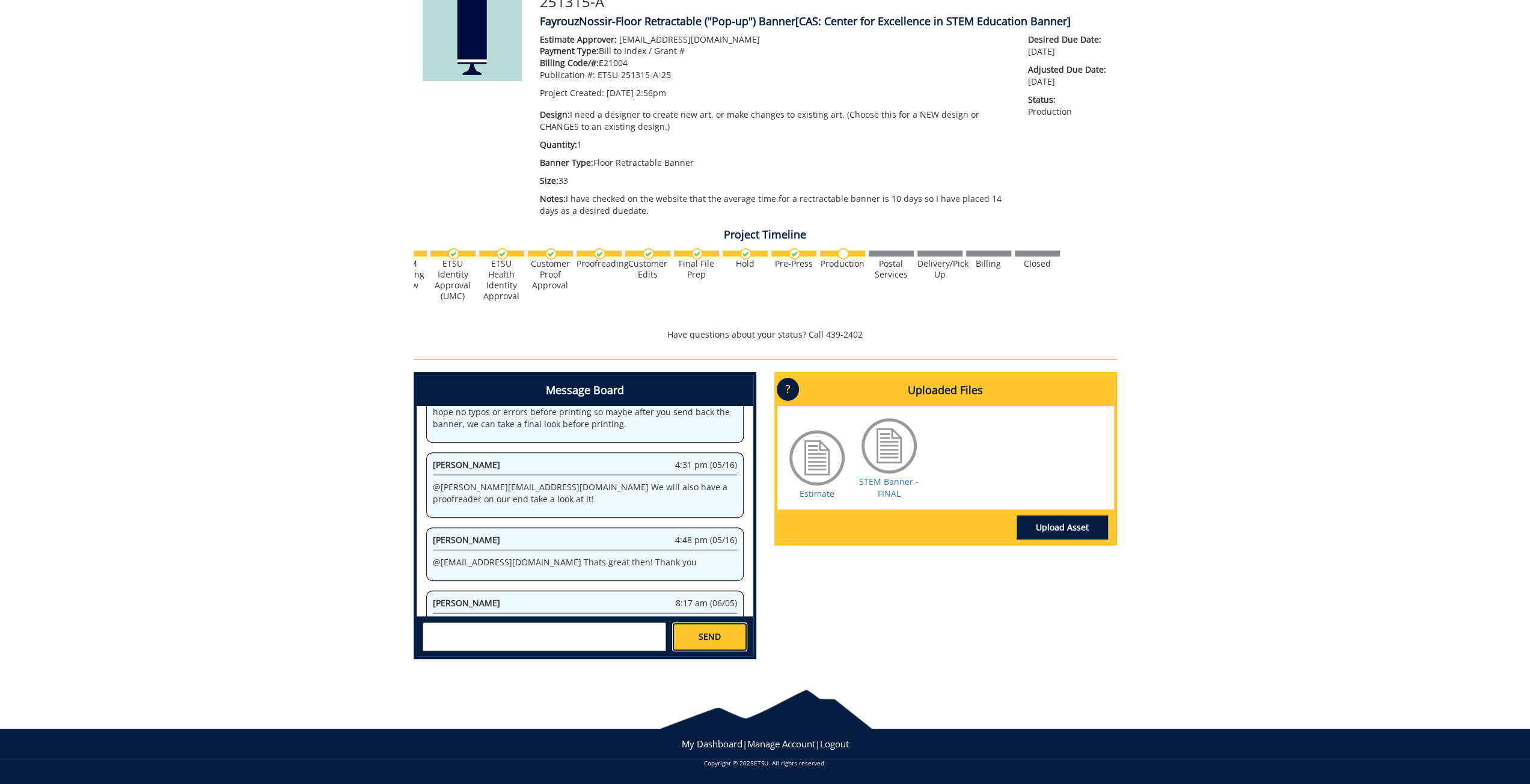
scroll to position [216679, 0]
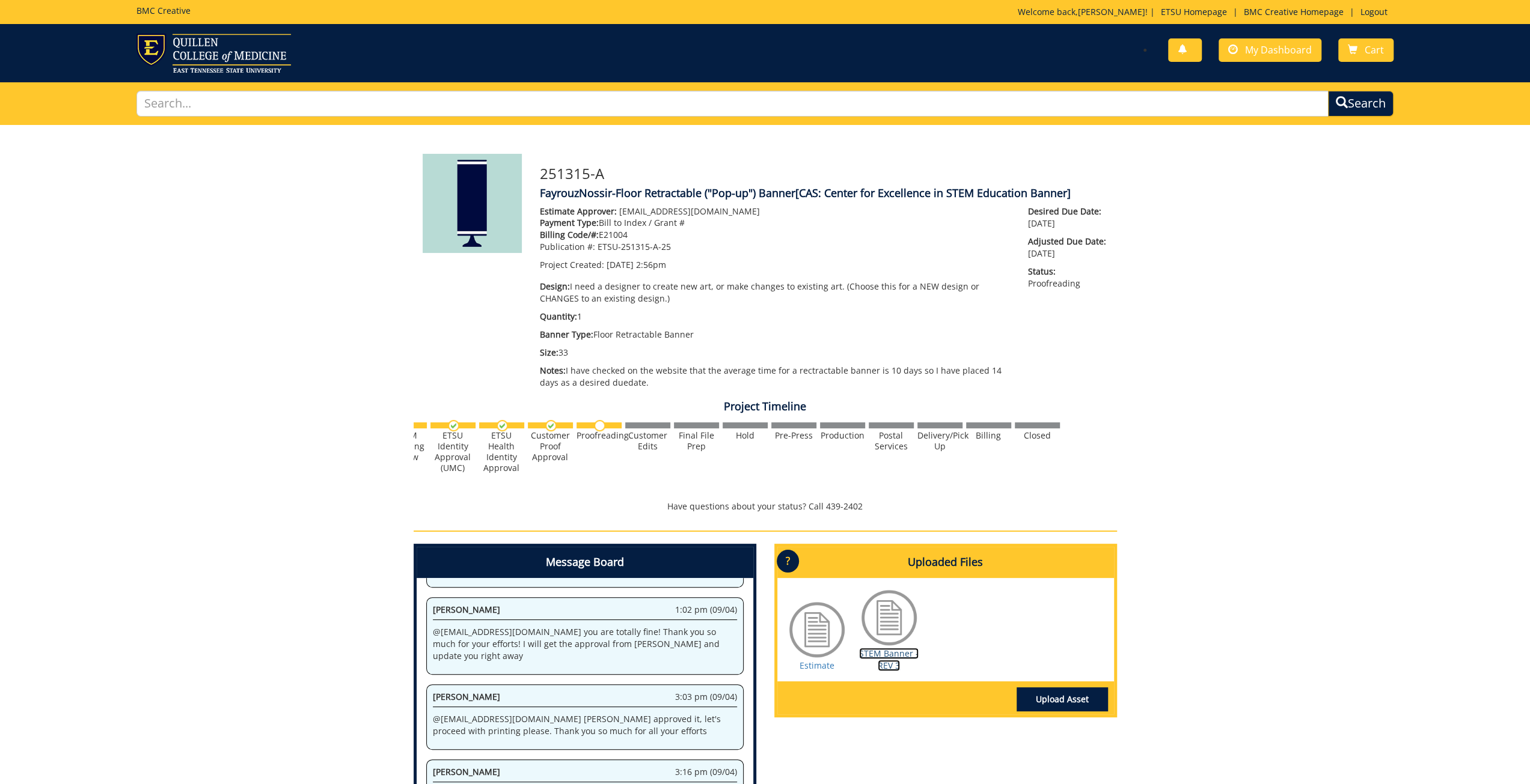
scroll to position [469638, 0]
